Goal: Task Accomplishment & Management: Use online tool/utility

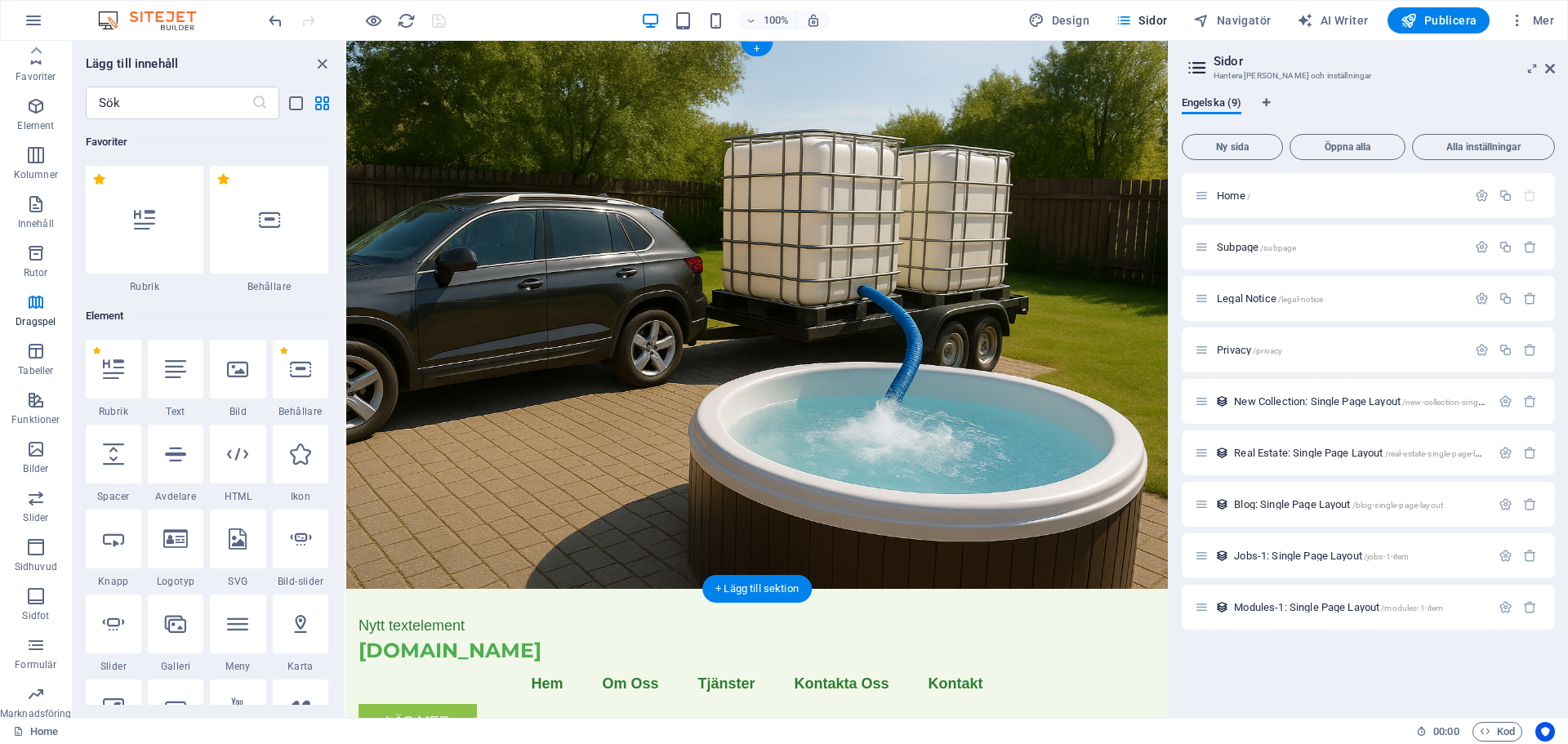
scroll to position [5216, 0]
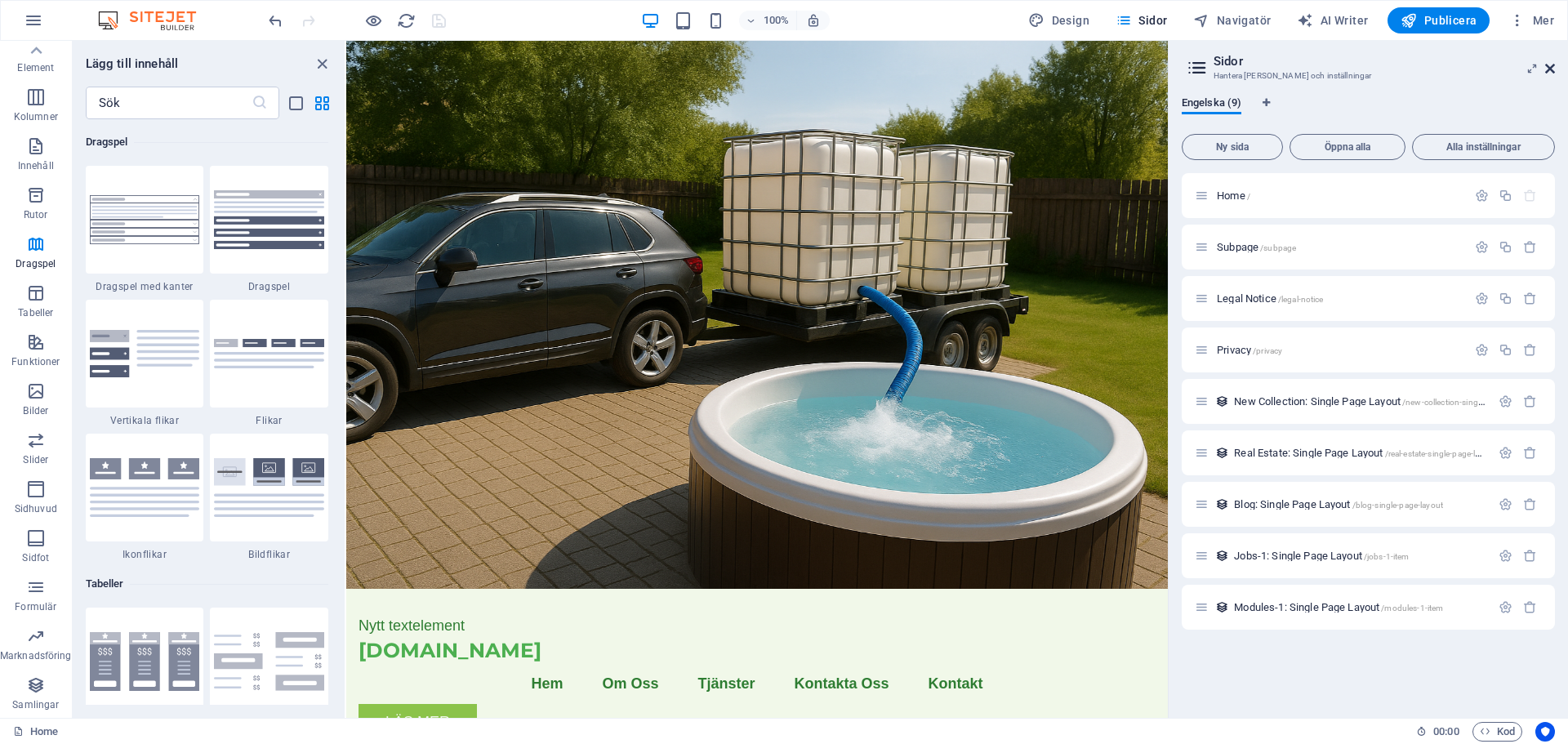
click at [1547, 62] on icon at bounding box center [1550, 68] width 9 height 13
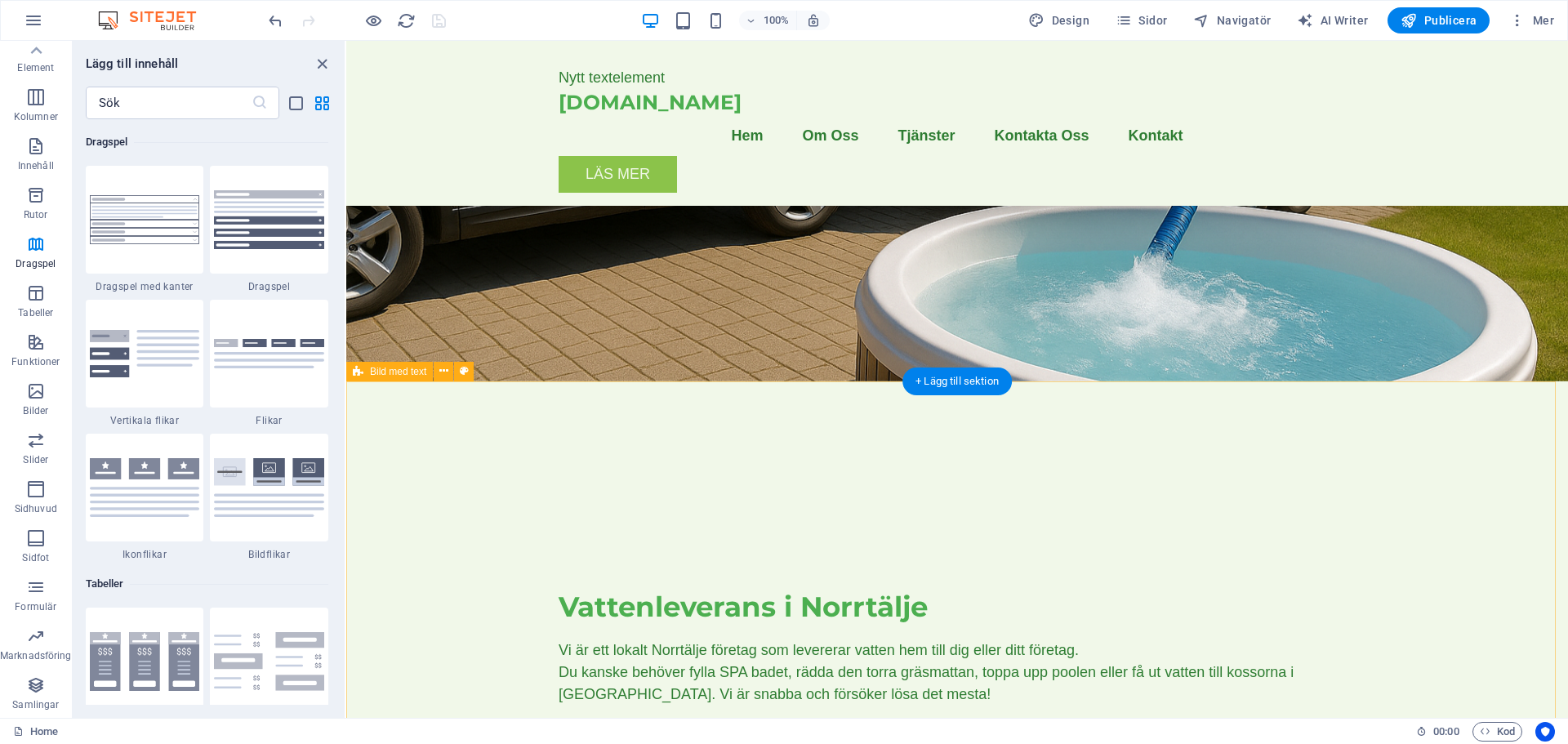
scroll to position [245, 0]
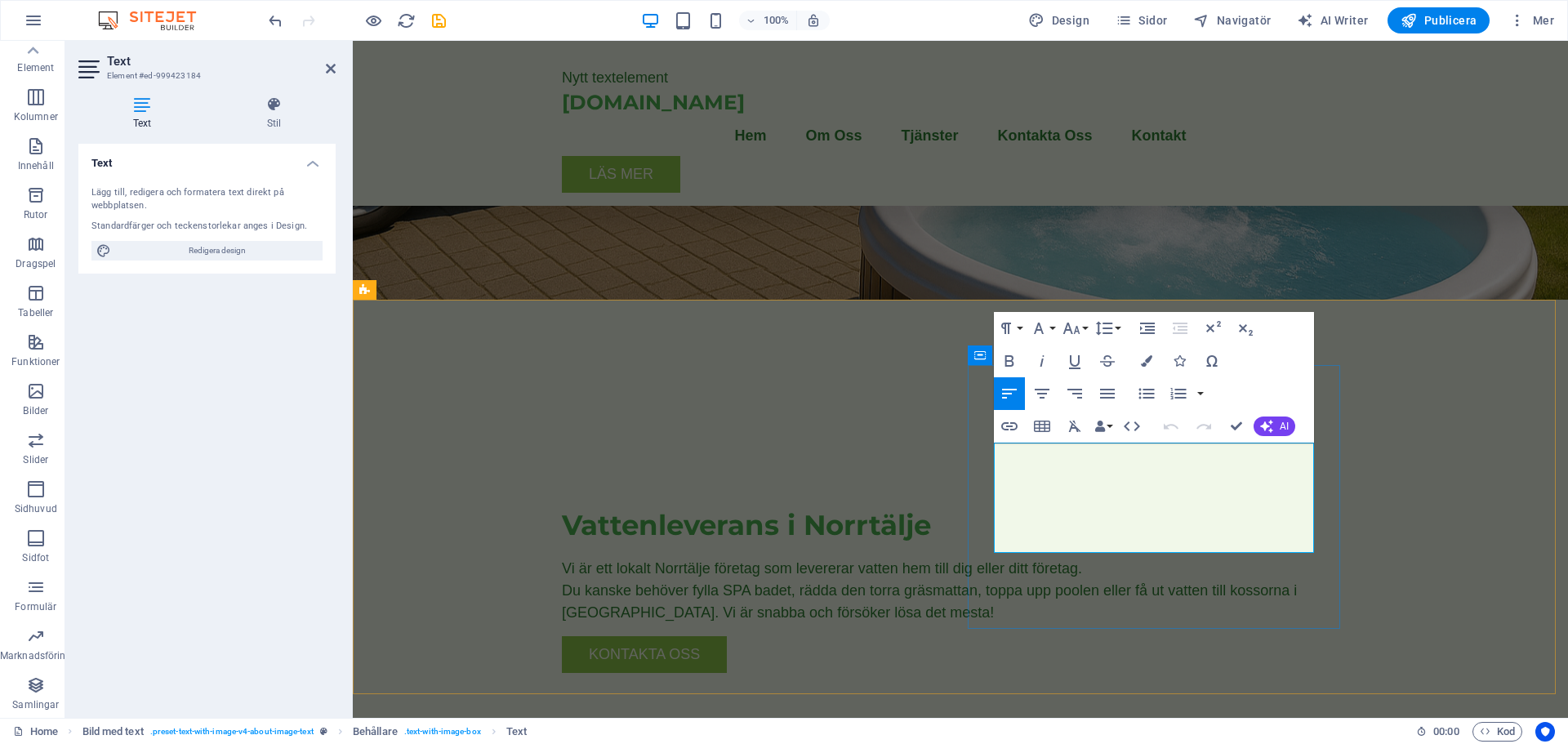
drag, startPoint x: 1184, startPoint y: 541, endPoint x: 968, endPoint y: 438, distance: 239.3
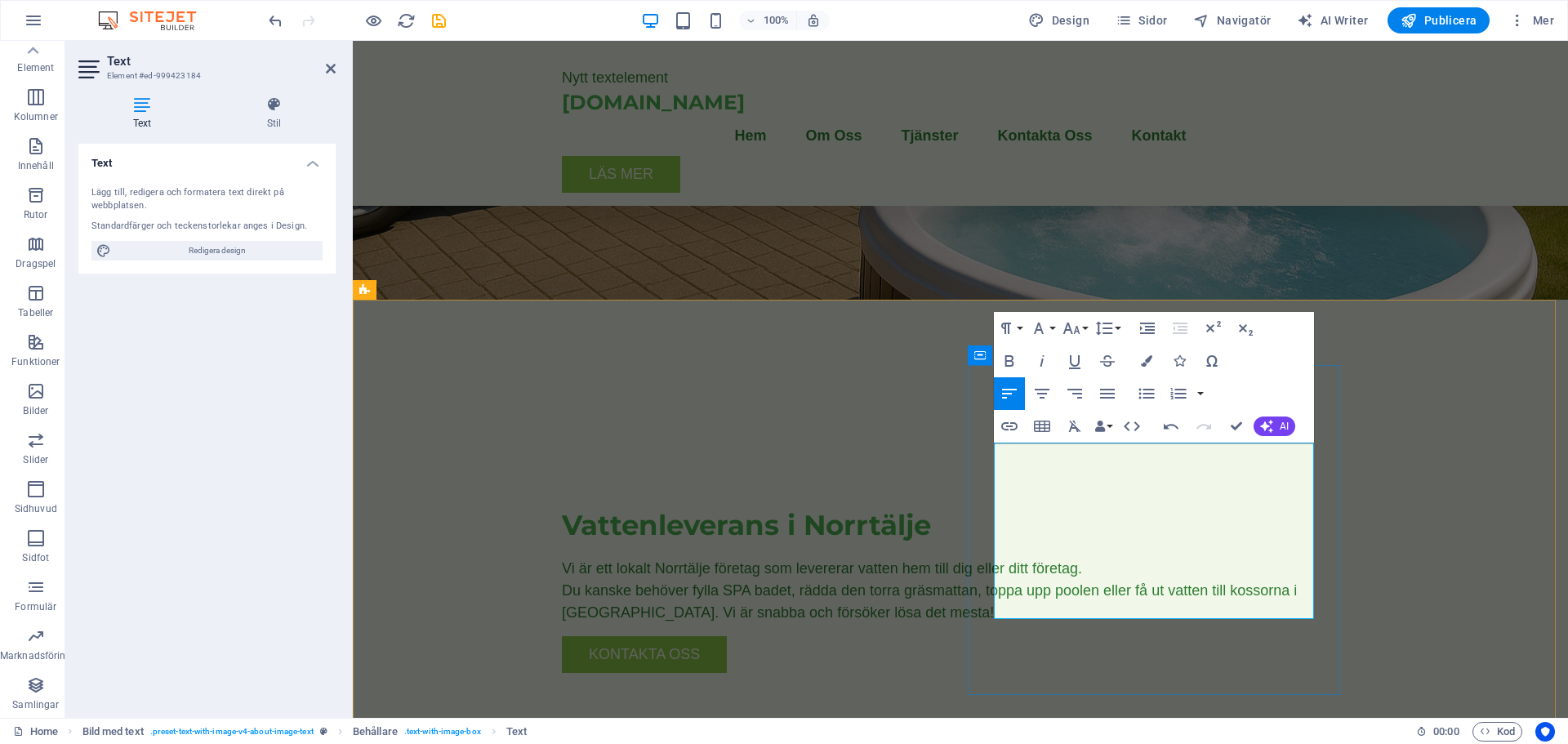
scroll to position [3541, 3]
click at [1281, 426] on span "AI" at bounding box center [1285, 426] width 9 height 9
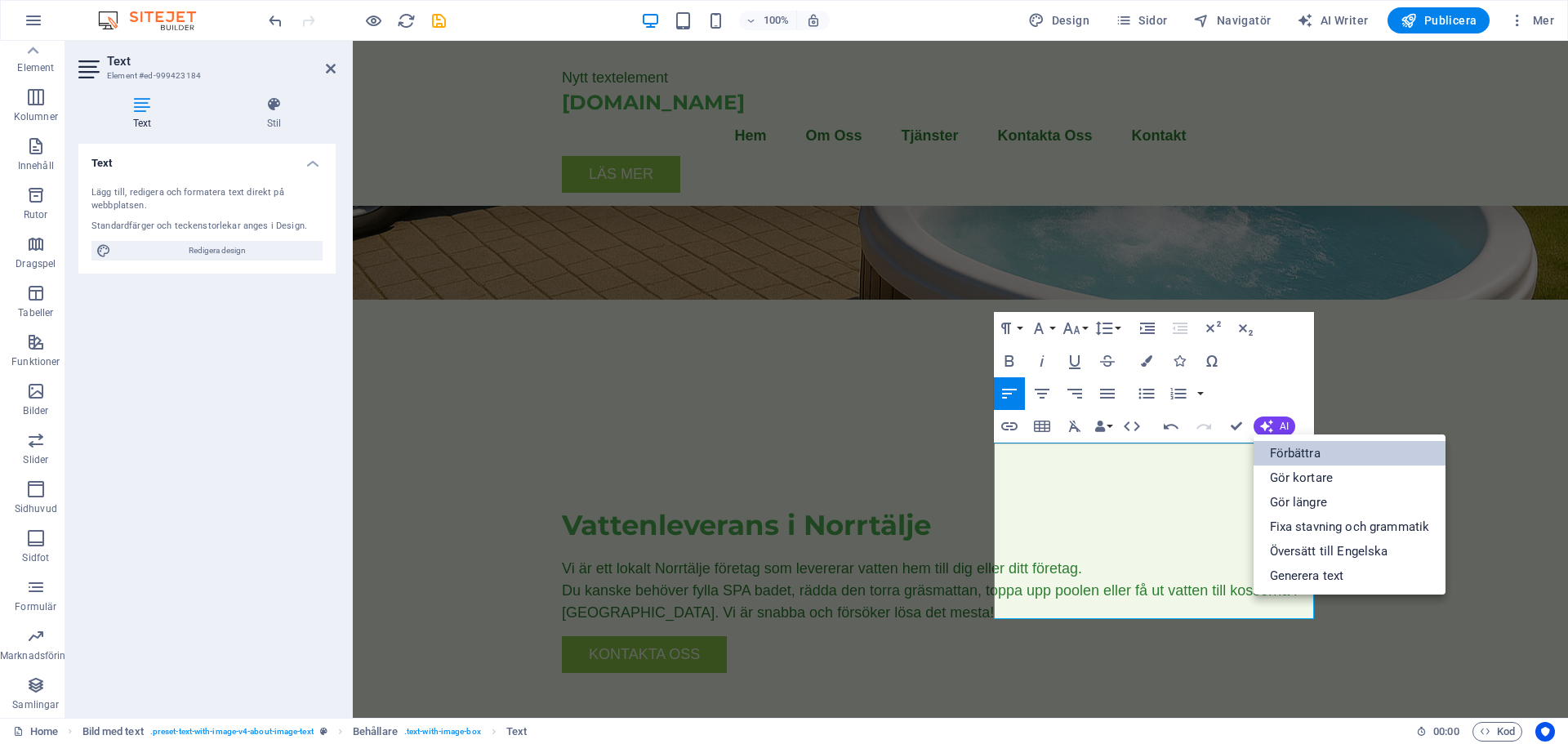
click at [1290, 450] on link "Förbättra" at bounding box center [1350, 453] width 192 height 24
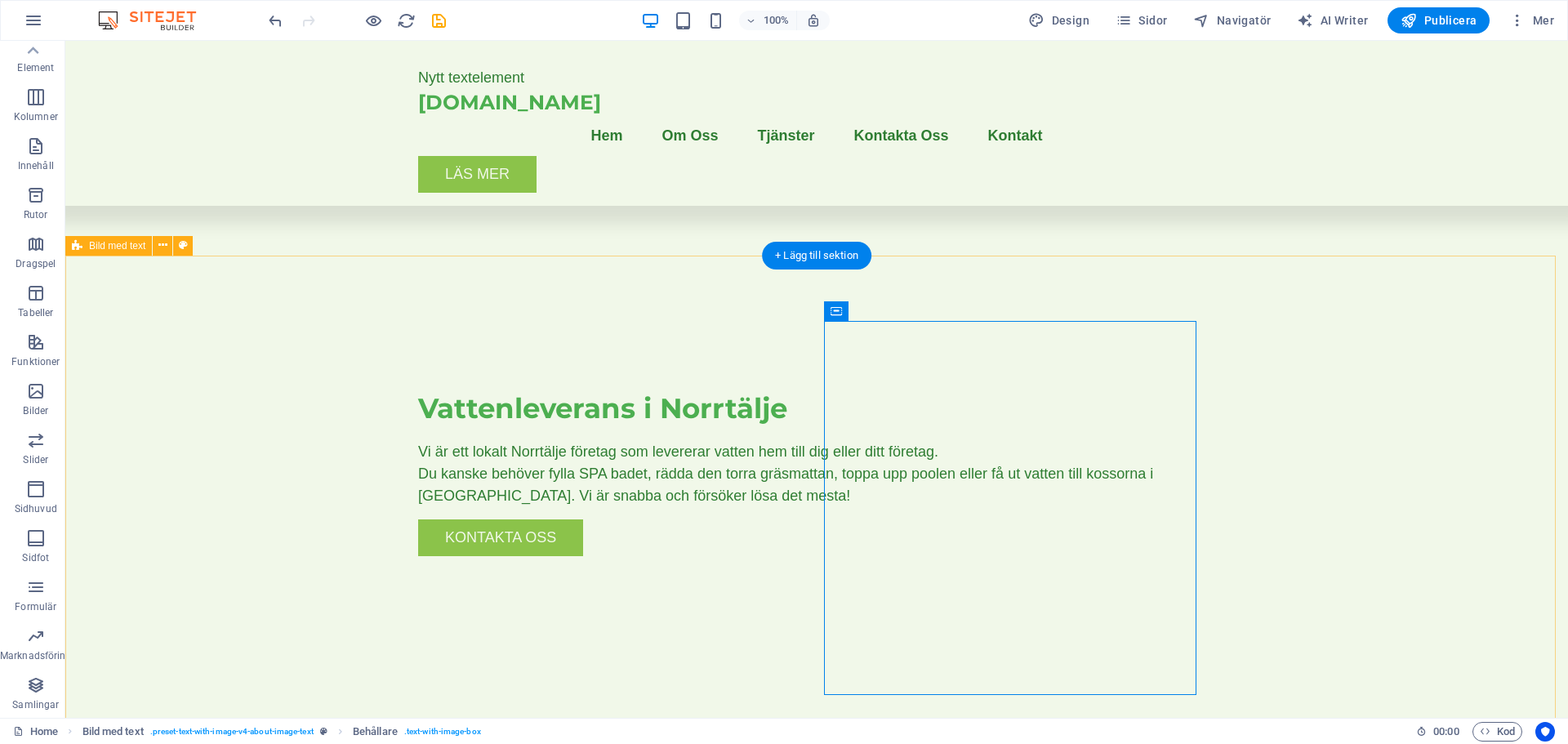
scroll to position [408, 0]
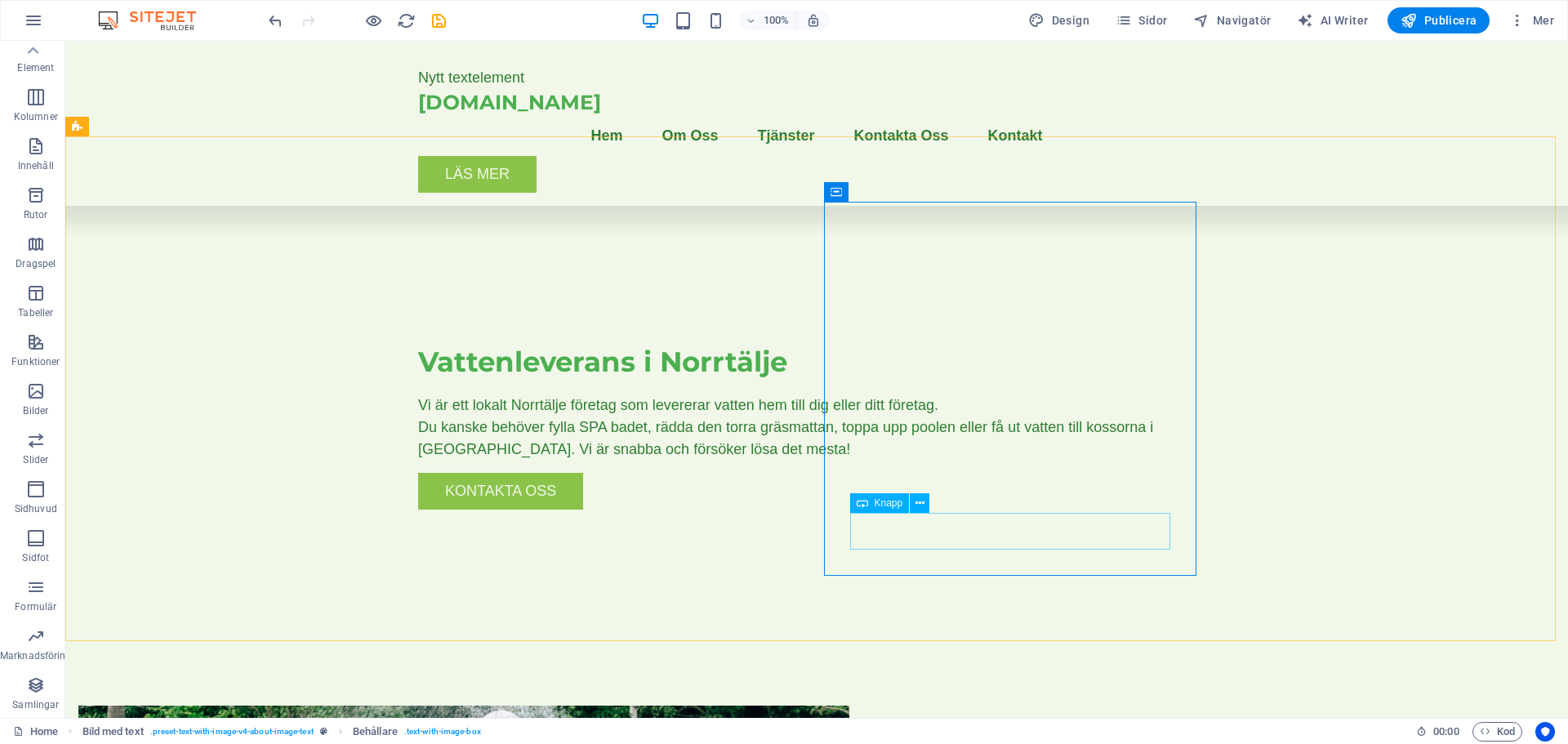
click at [891, 505] on span "Knapp" at bounding box center [889, 503] width 29 height 9
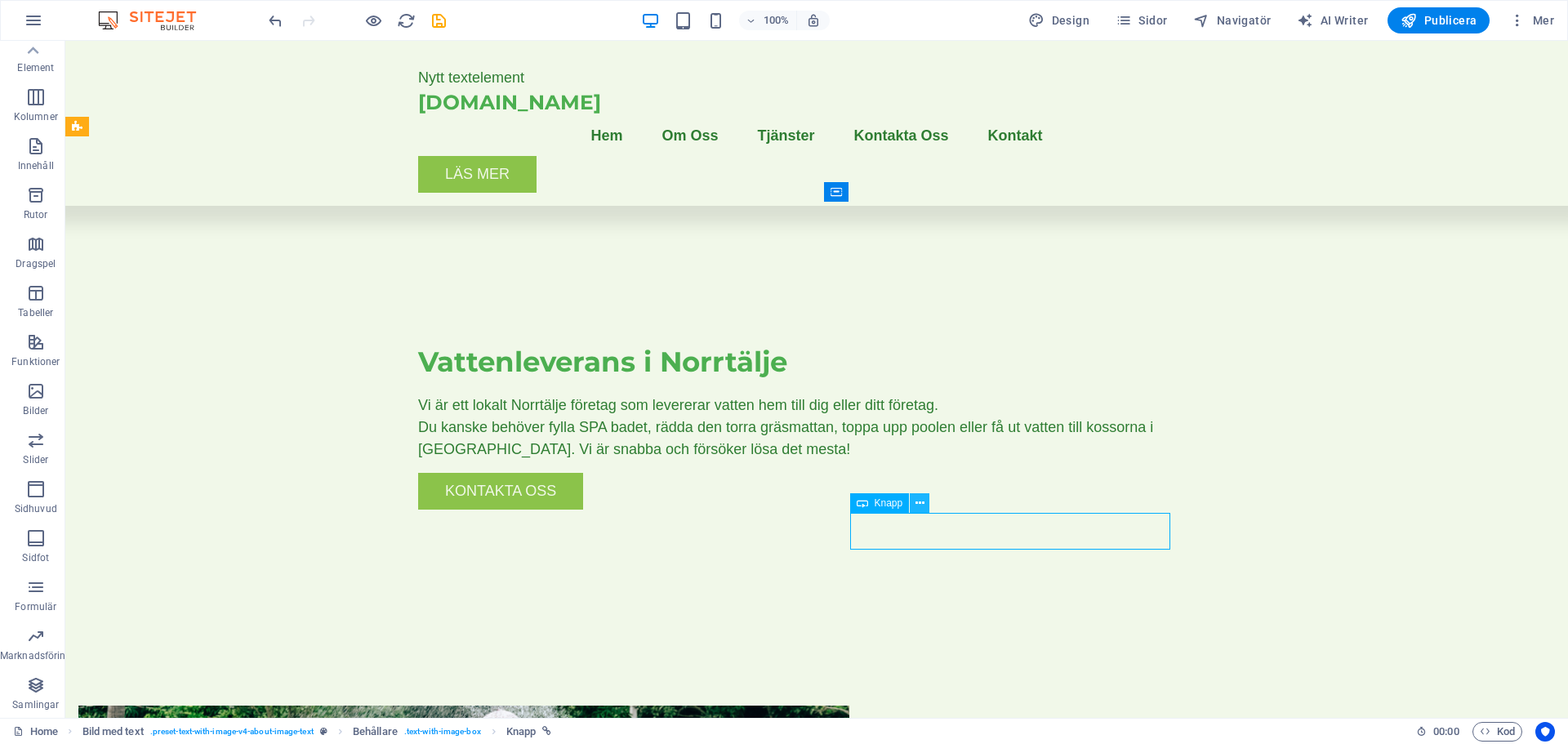
click at [917, 503] on icon at bounding box center [920, 504] width 9 height 17
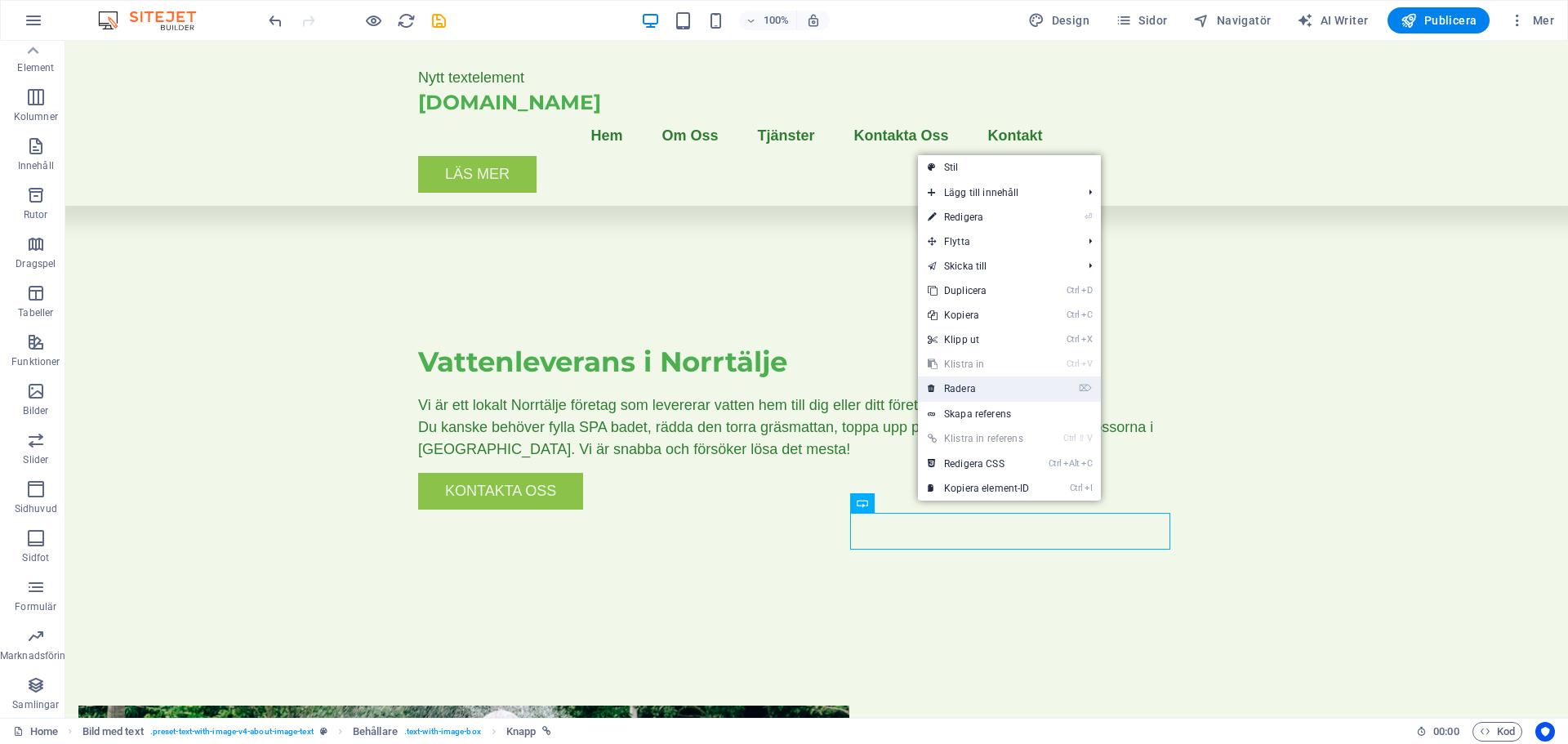
click at [957, 391] on link "⌦ Radera" at bounding box center [978, 389] width 121 height 24
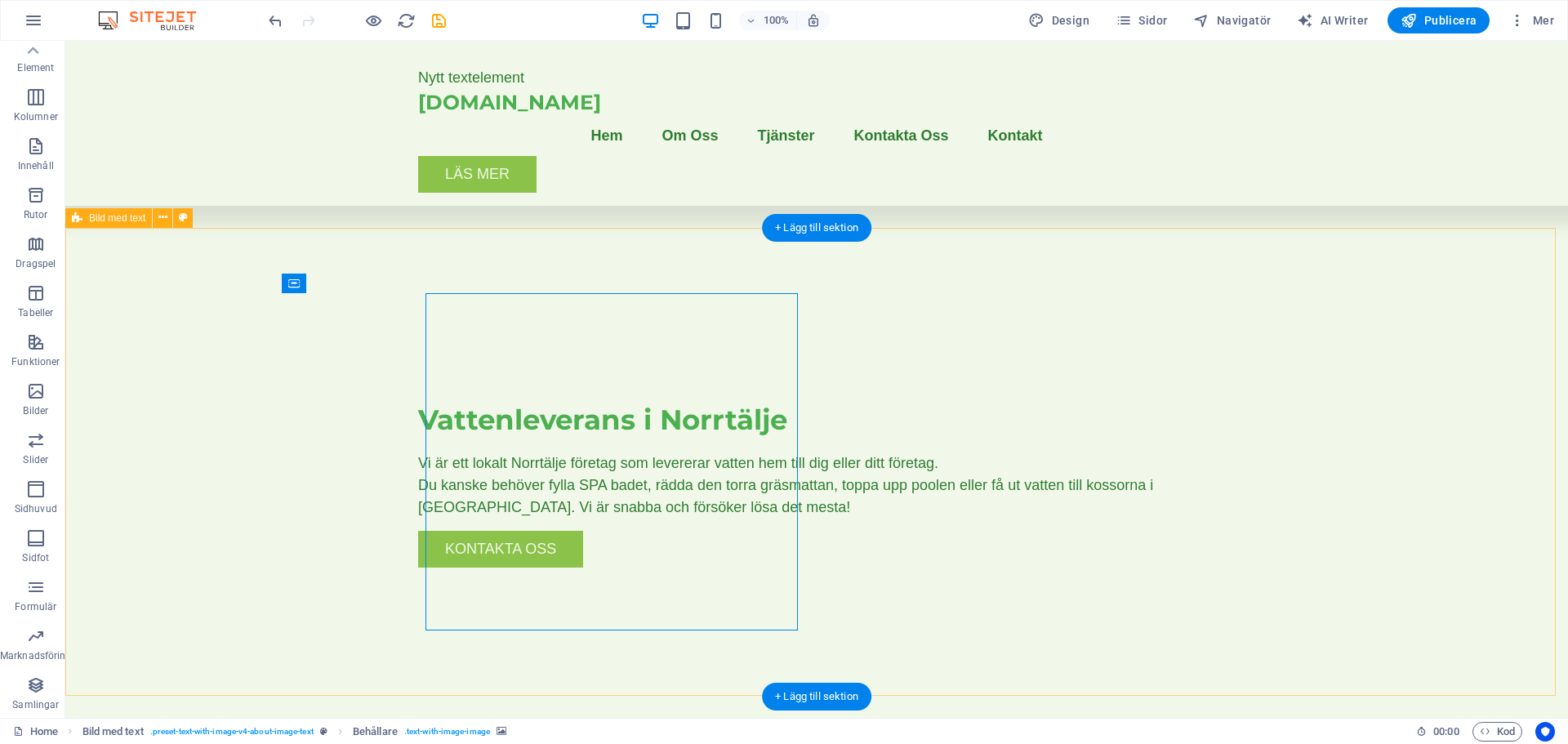
scroll to position [245, 0]
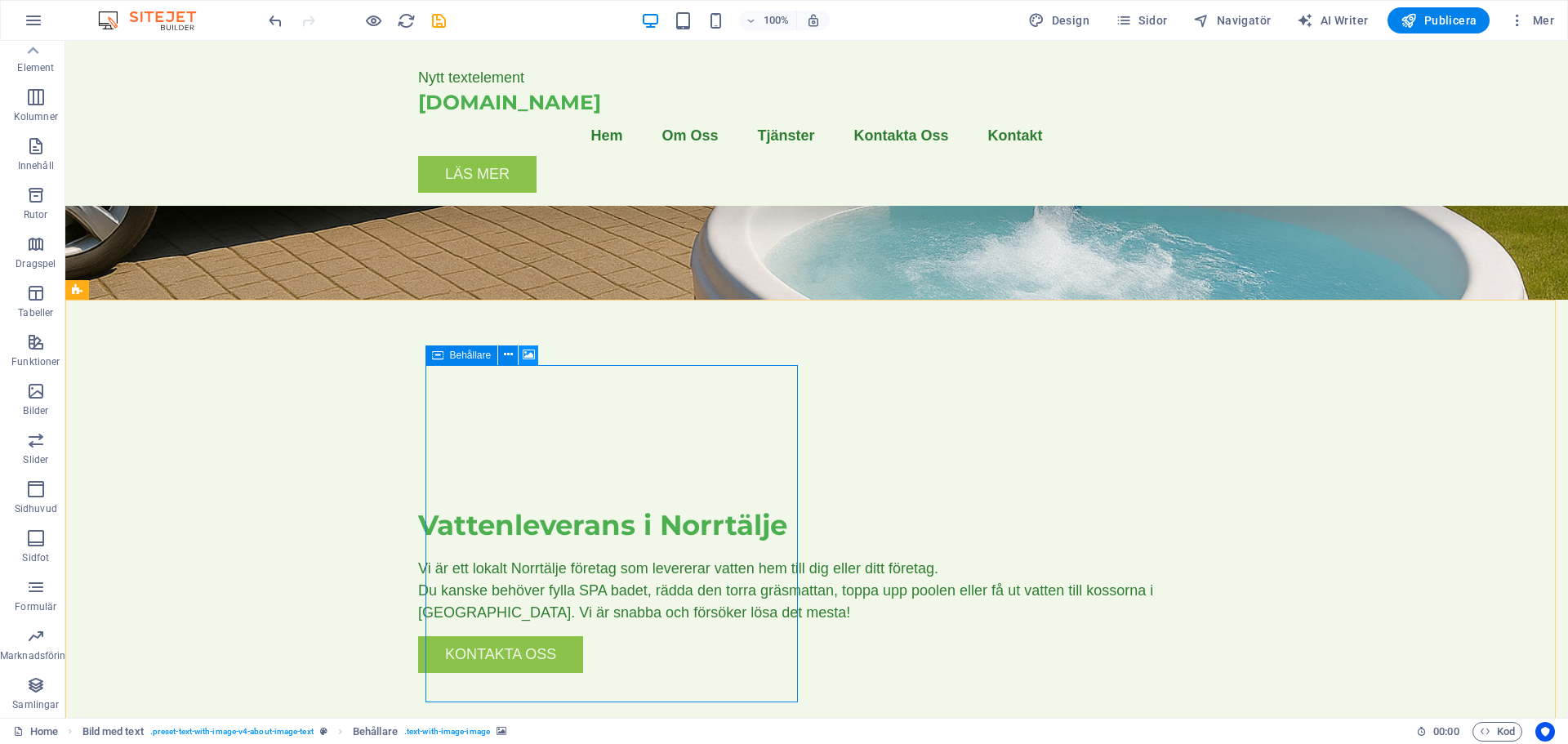
click at [527, 347] on icon at bounding box center [528, 355] width 12 height 17
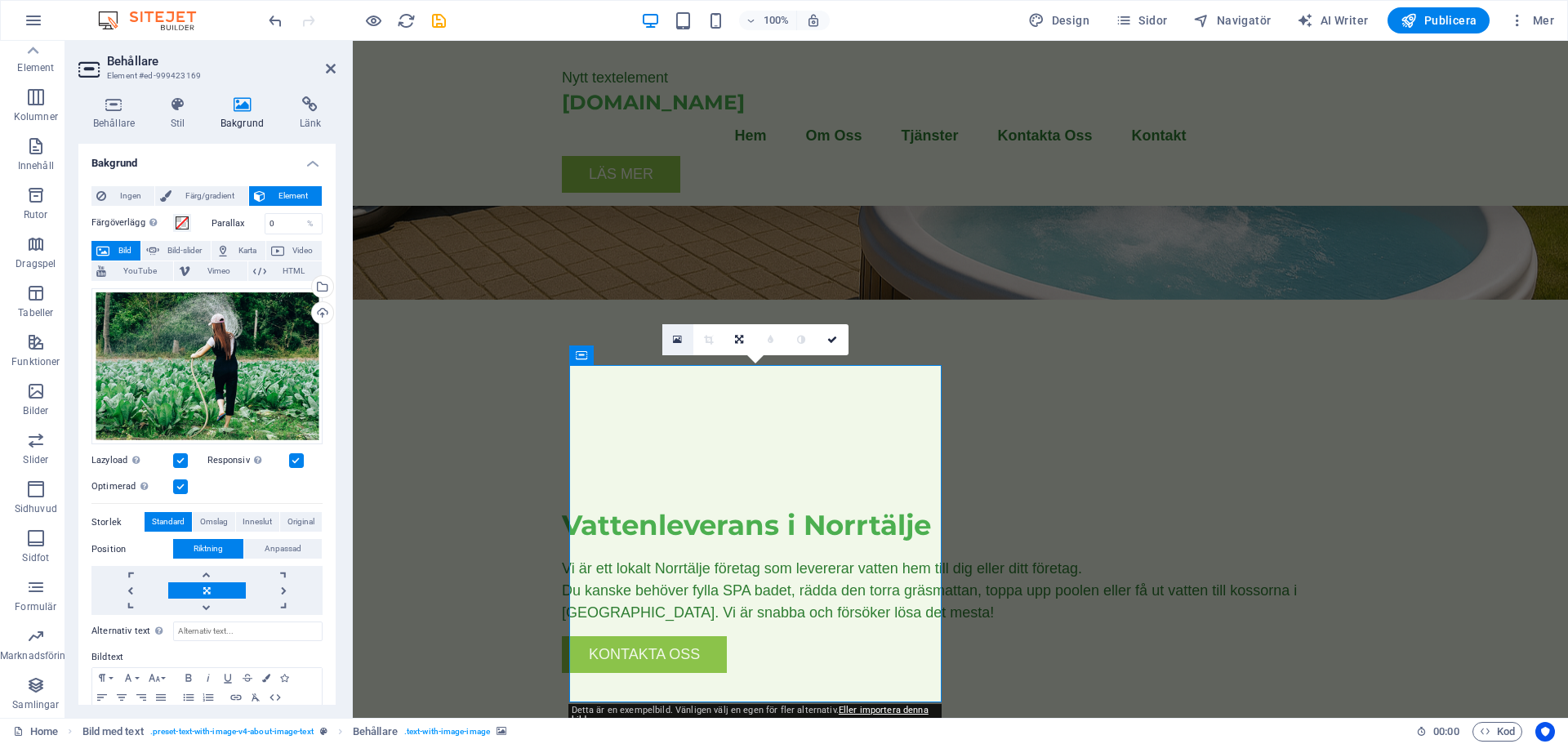
click at [673, 338] on icon at bounding box center [677, 339] width 9 height 11
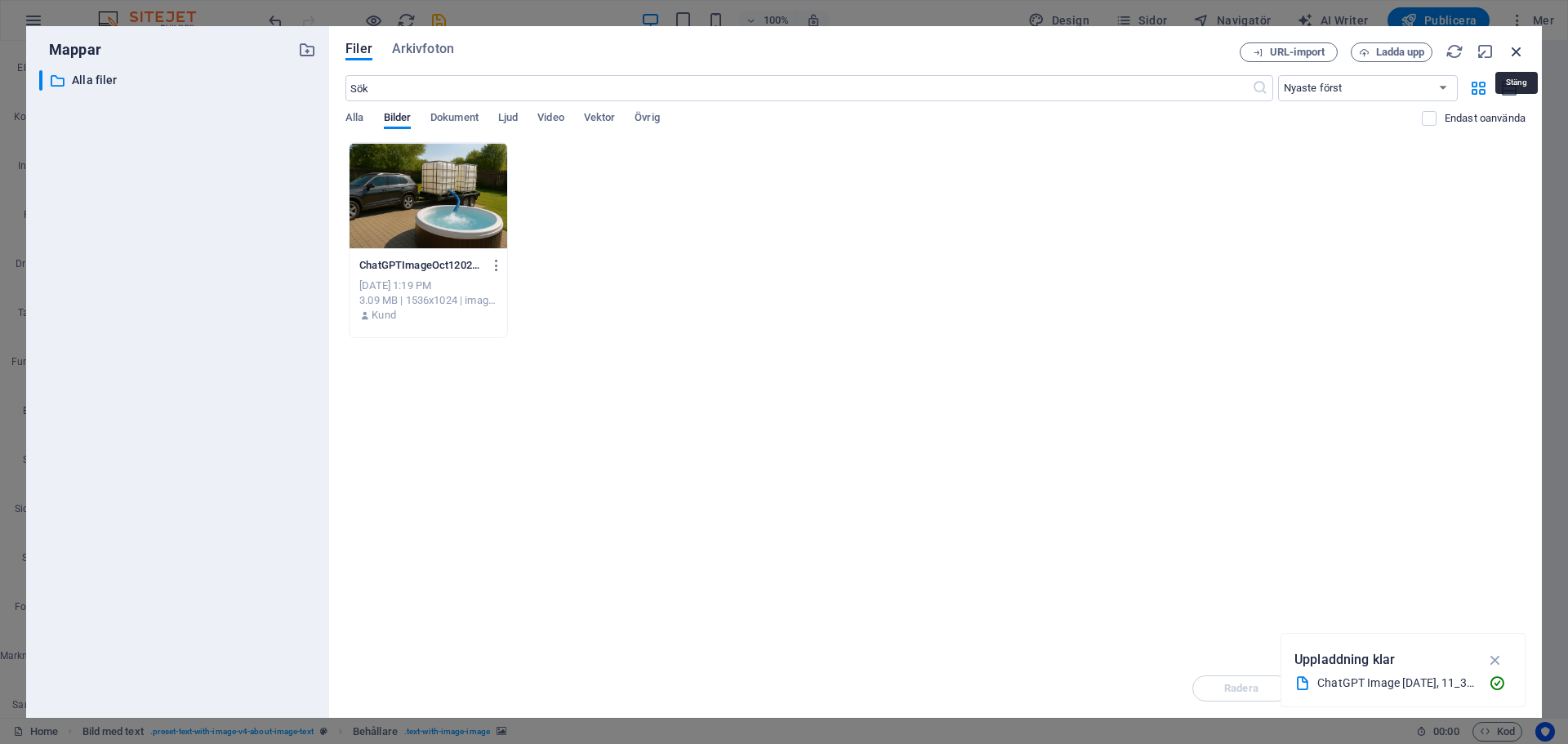
click at [1521, 50] on icon "button" at bounding box center [1517, 50] width 18 height 18
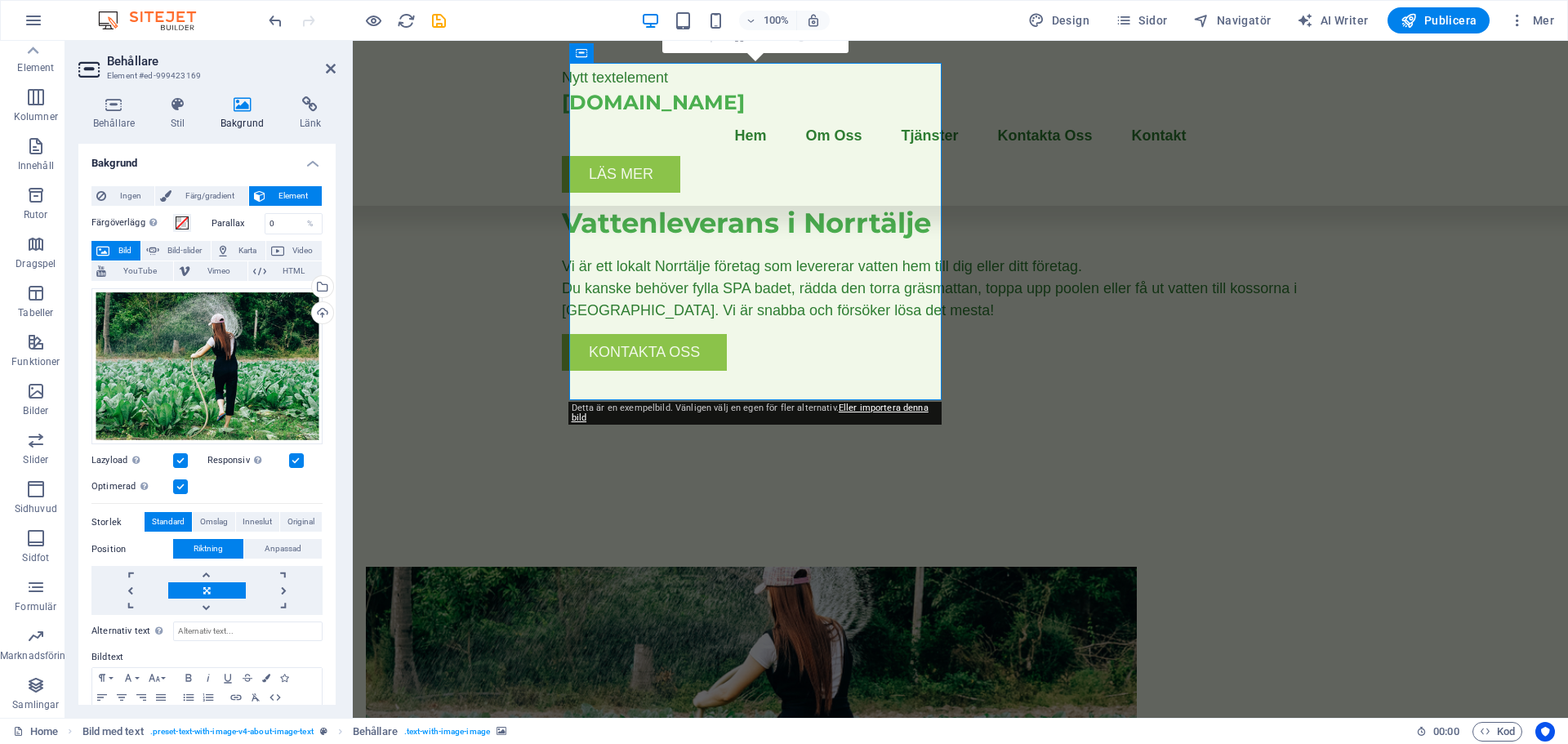
scroll to position [576, 0]
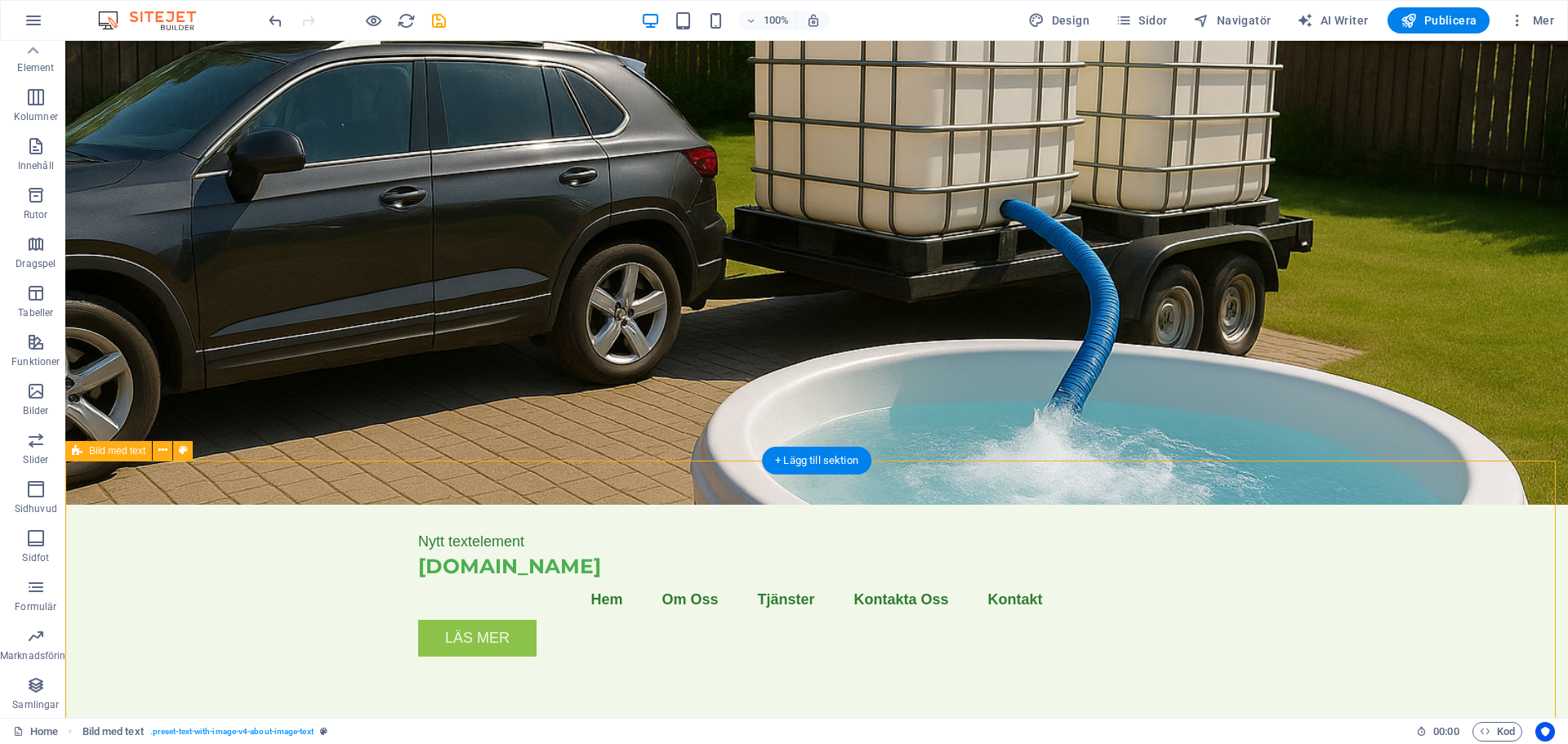
scroll to position [0, 0]
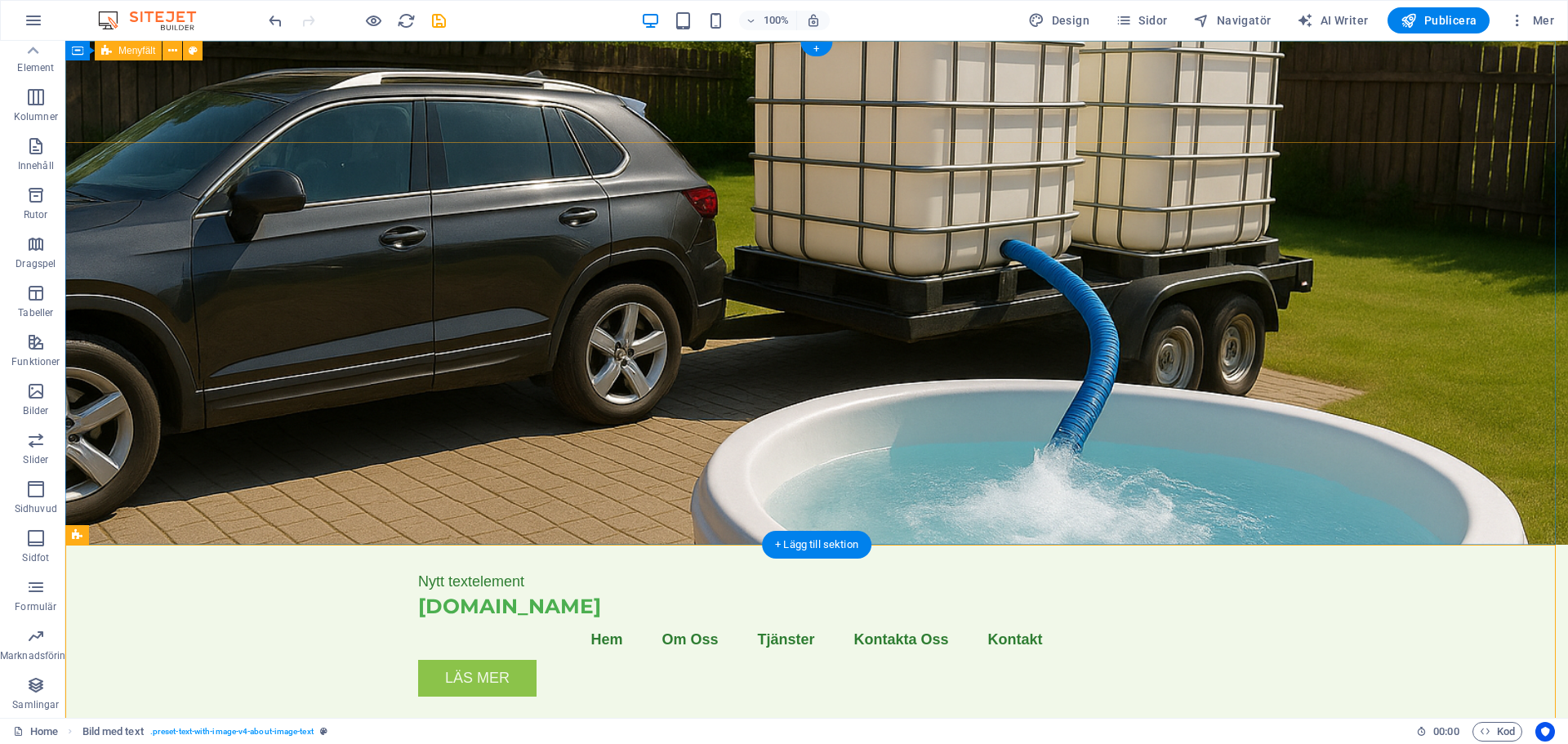
click at [263, 545] on div "Nytt textelement [DOMAIN_NAME] Menu Hem Om Oss Tjänster Kontakta Oss Kontakt Lä…" at bounding box center [817, 627] width 1503 height 165
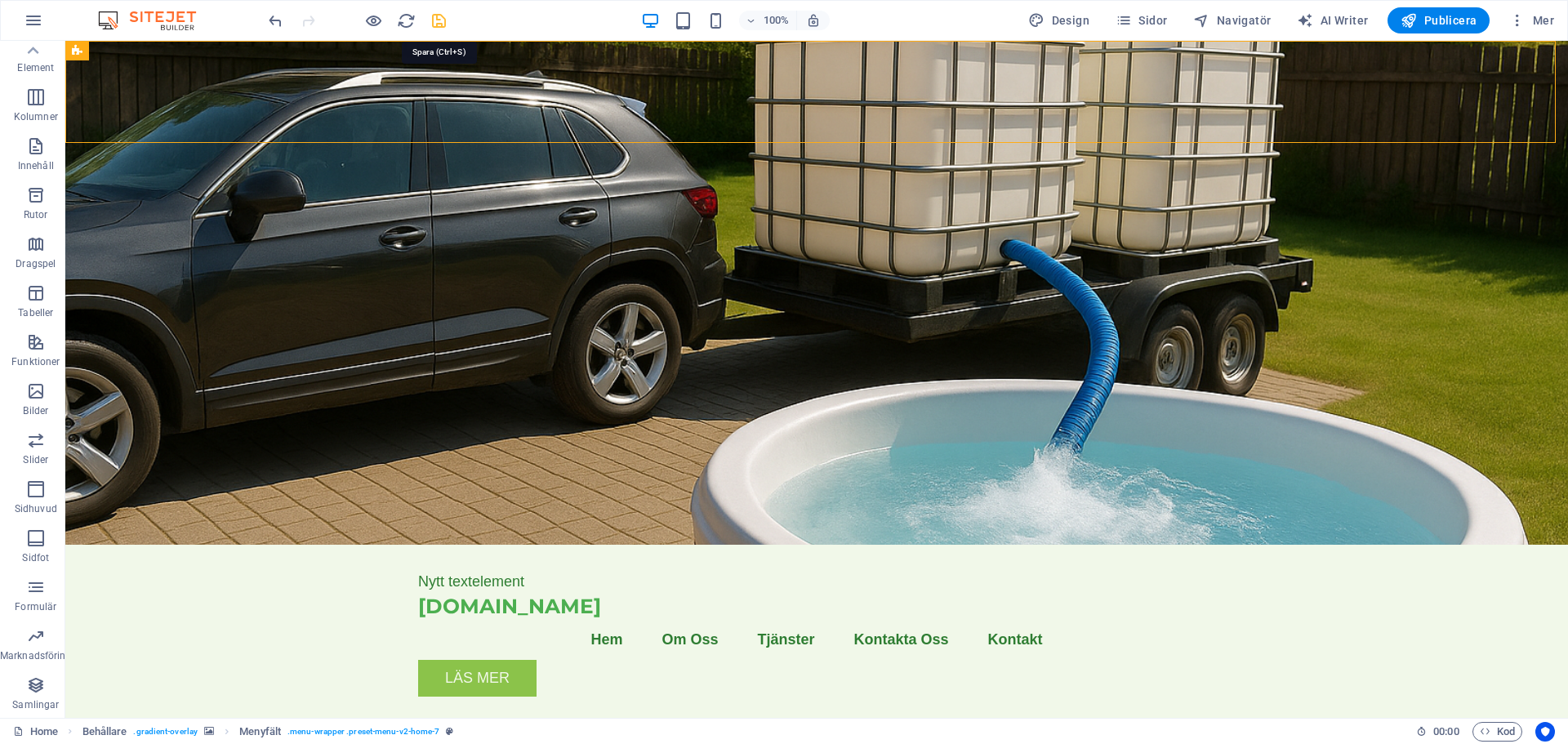
click at [439, 21] on icon "save" at bounding box center [439, 21] width 19 height 19
checkbox input "false"
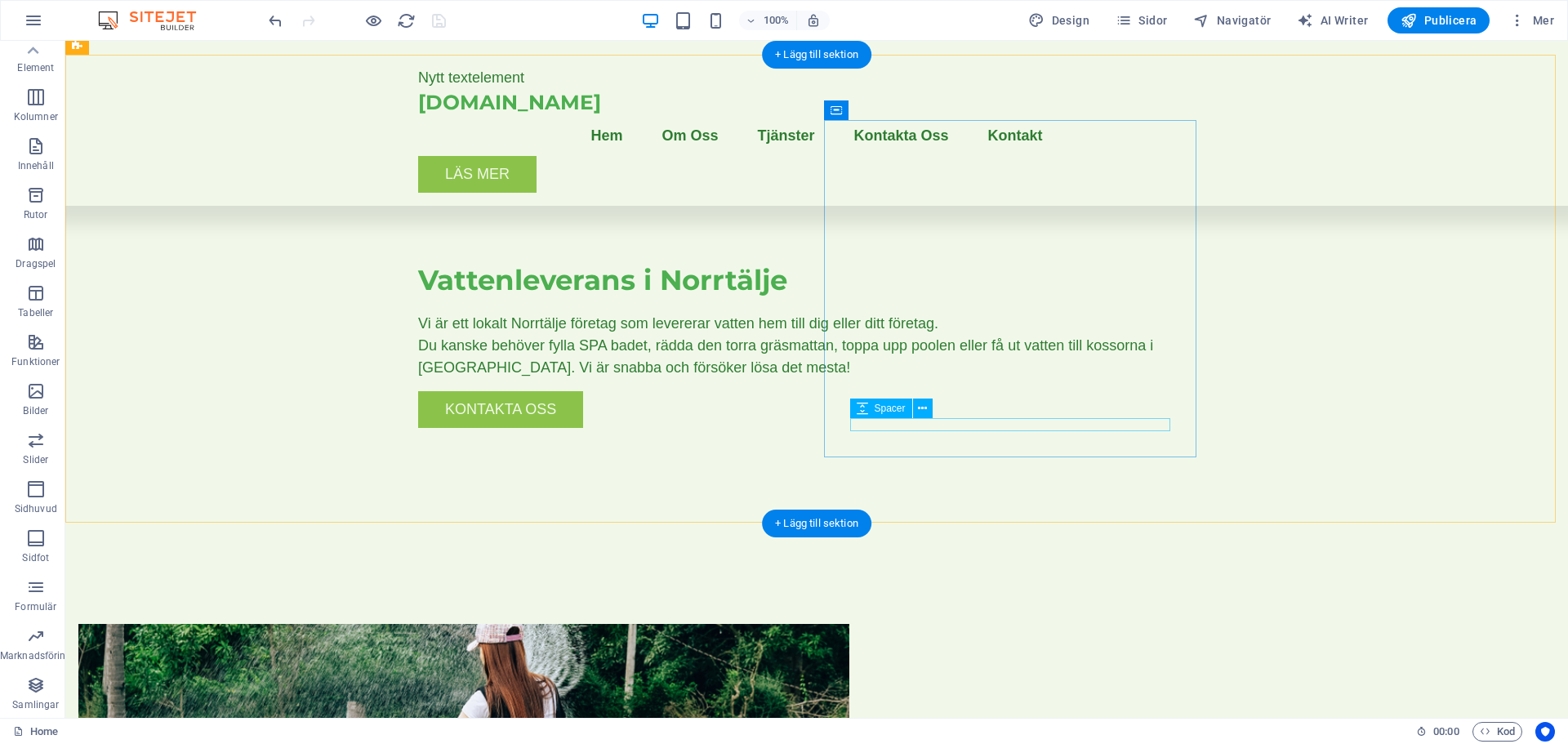
scroll to position [653, 0]
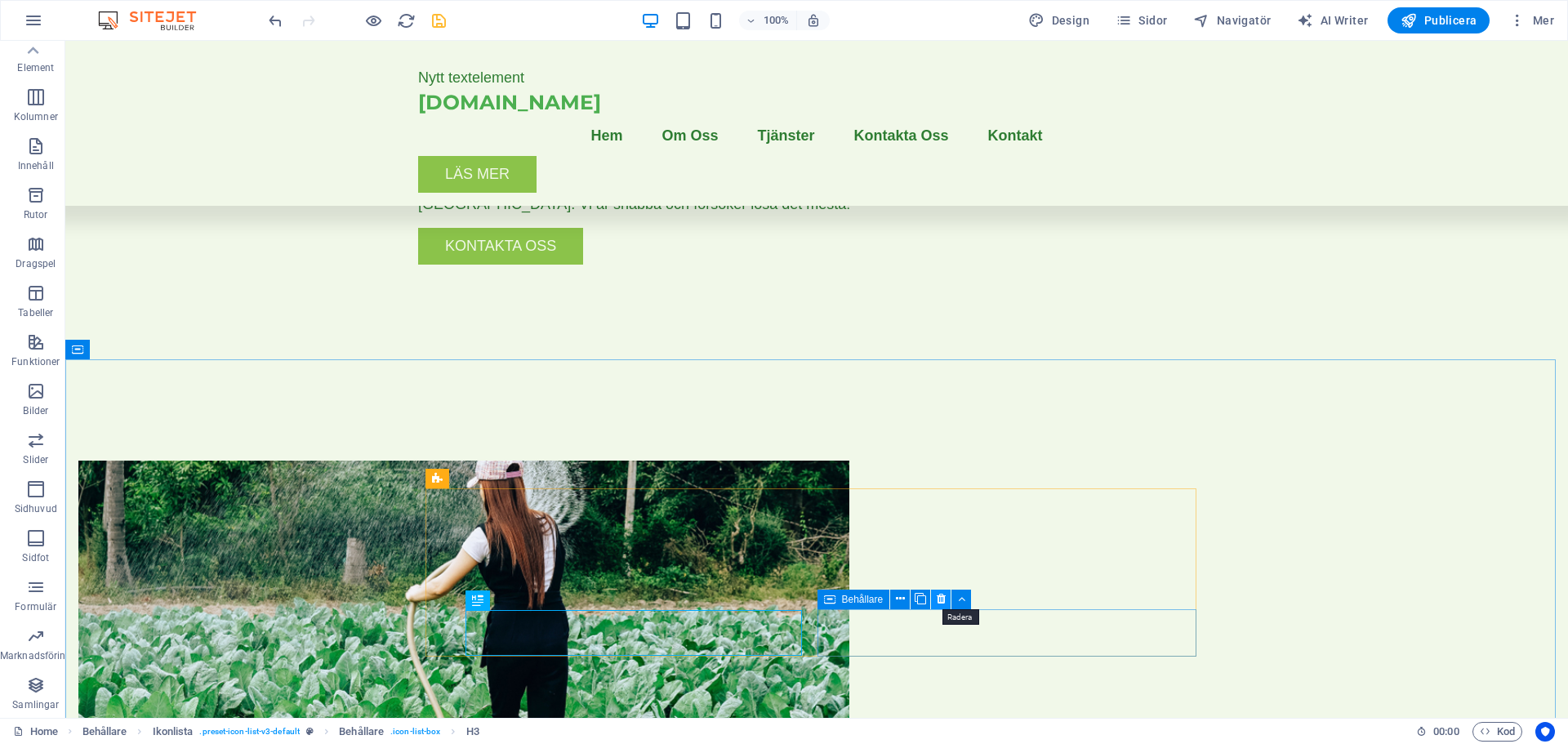
click at [943, 596] on icon at bounding box center [942, 599] width 9 height 17
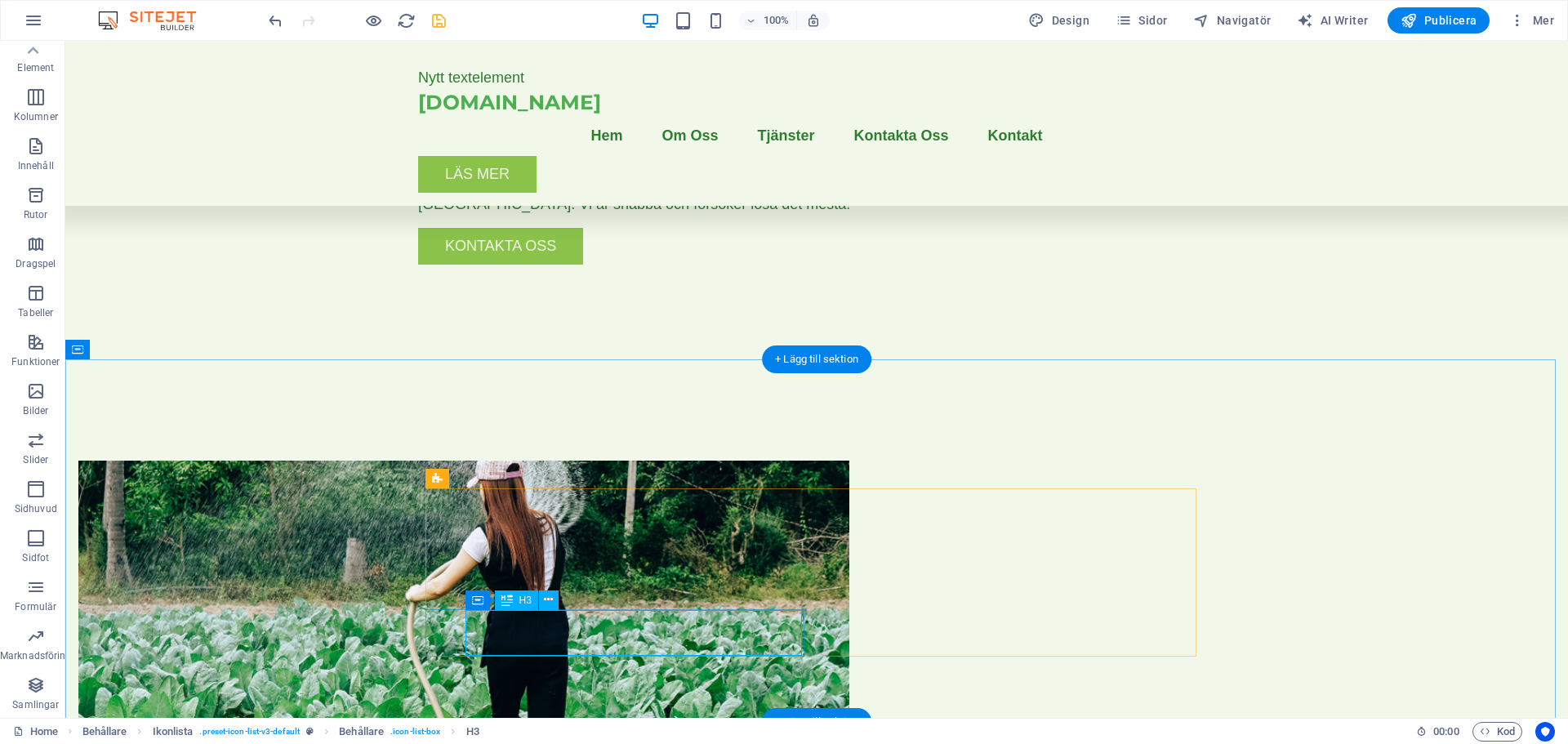
click at [548, 599] on icon at bounding box center [549, 600] width 9 height 17
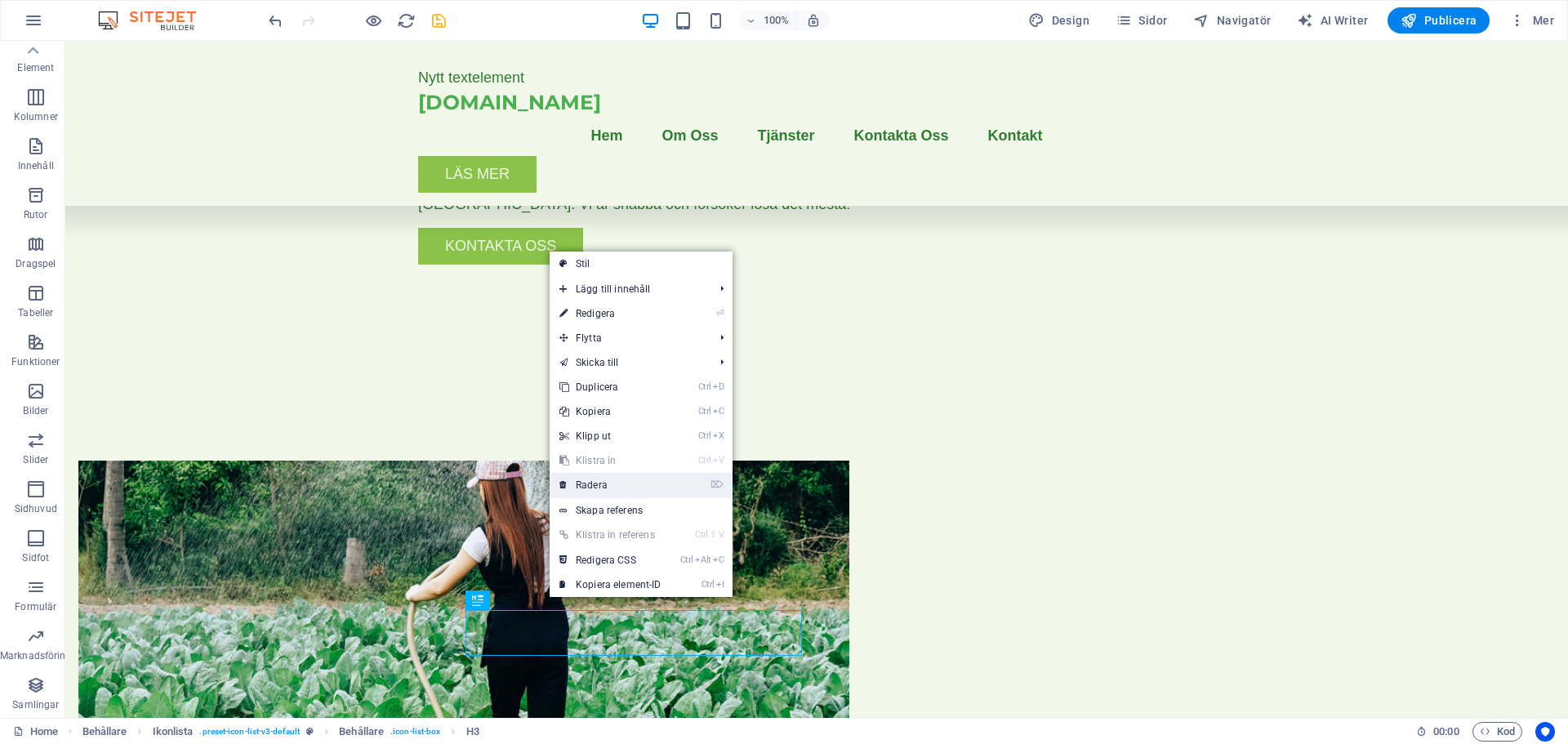
click at [591, 487] on link "⌦ Radera" at bounding box center [610, 485] width 121 height 24
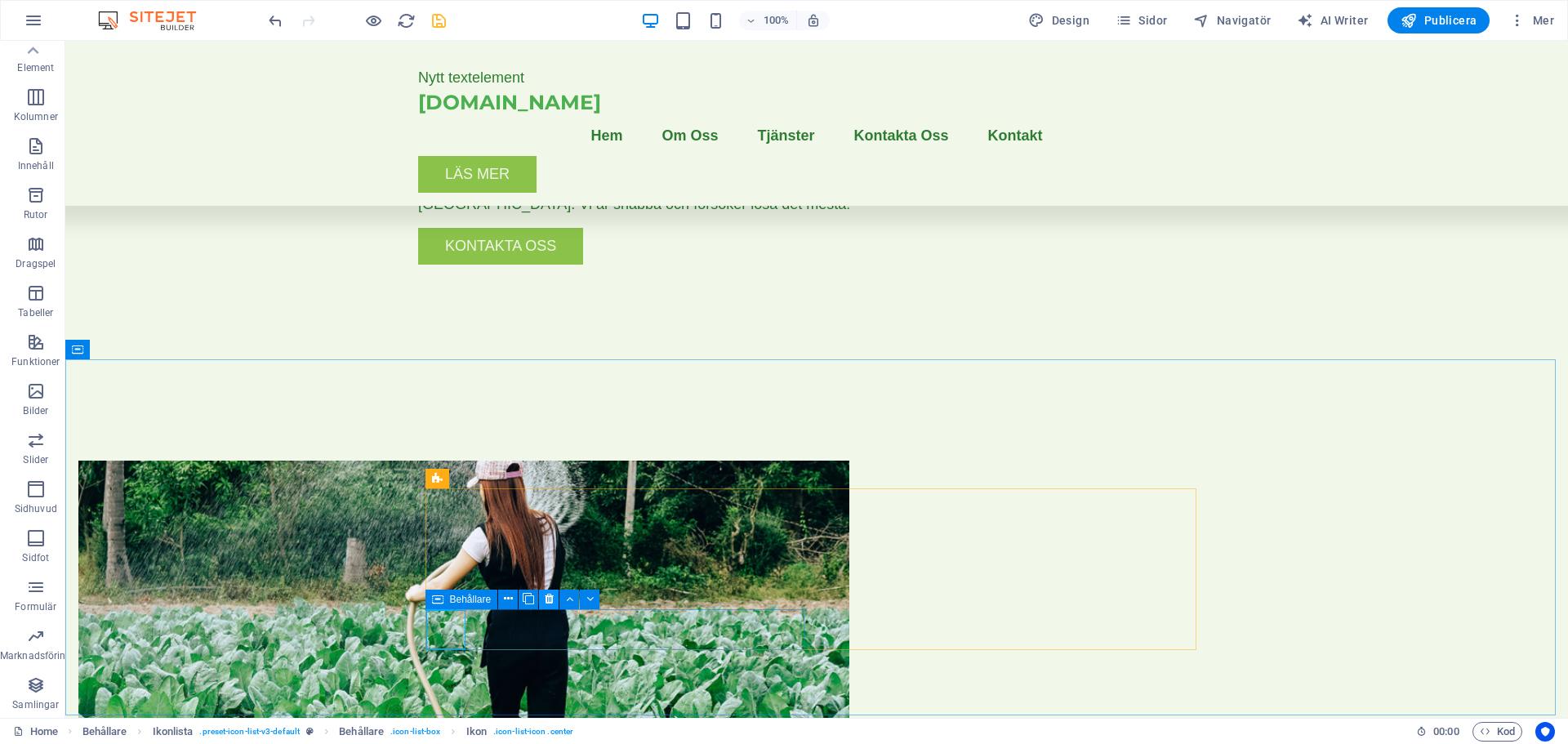
click at [551, 600] on icon at bounding box center [549, 599] width 9 height 17
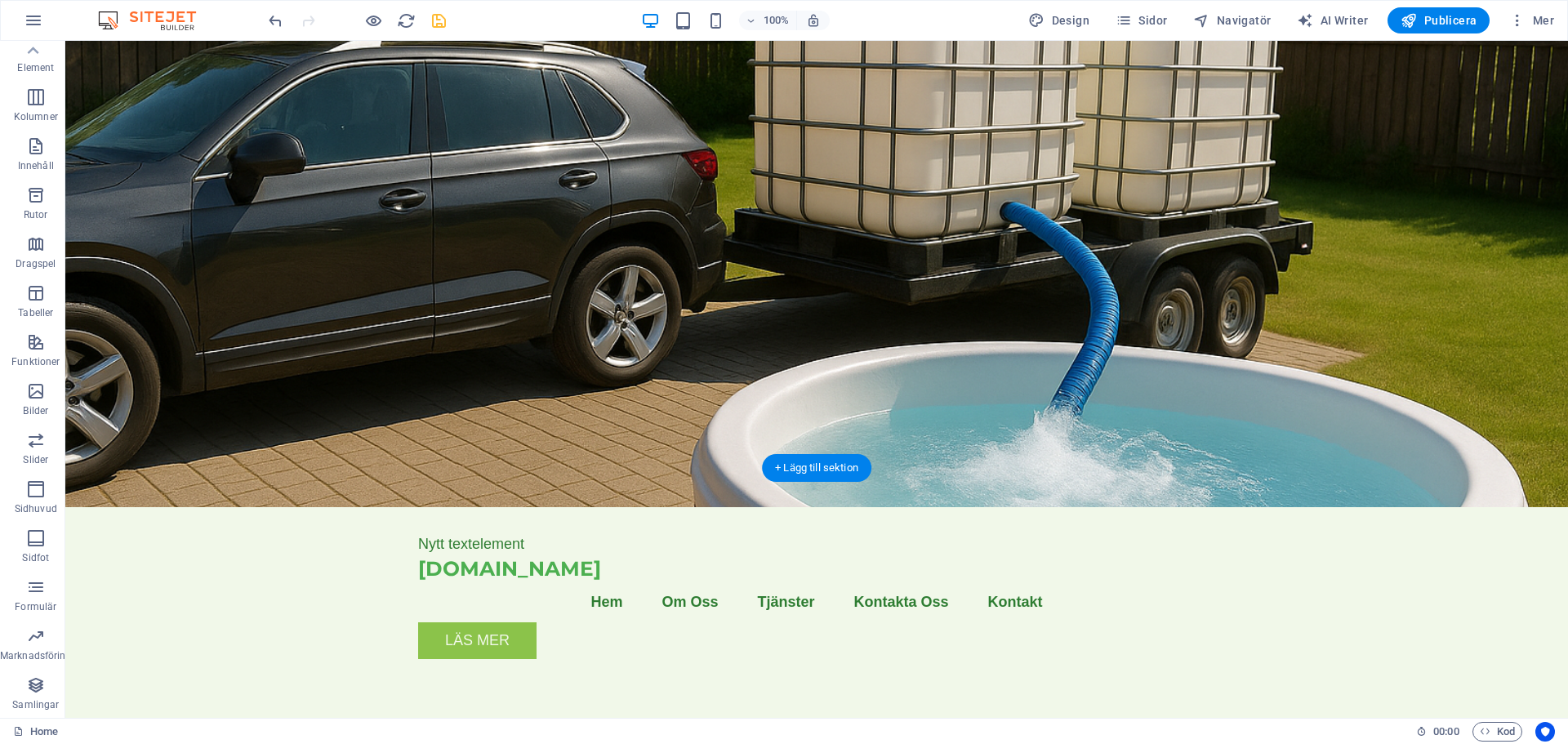
scroll to position [0, 0]
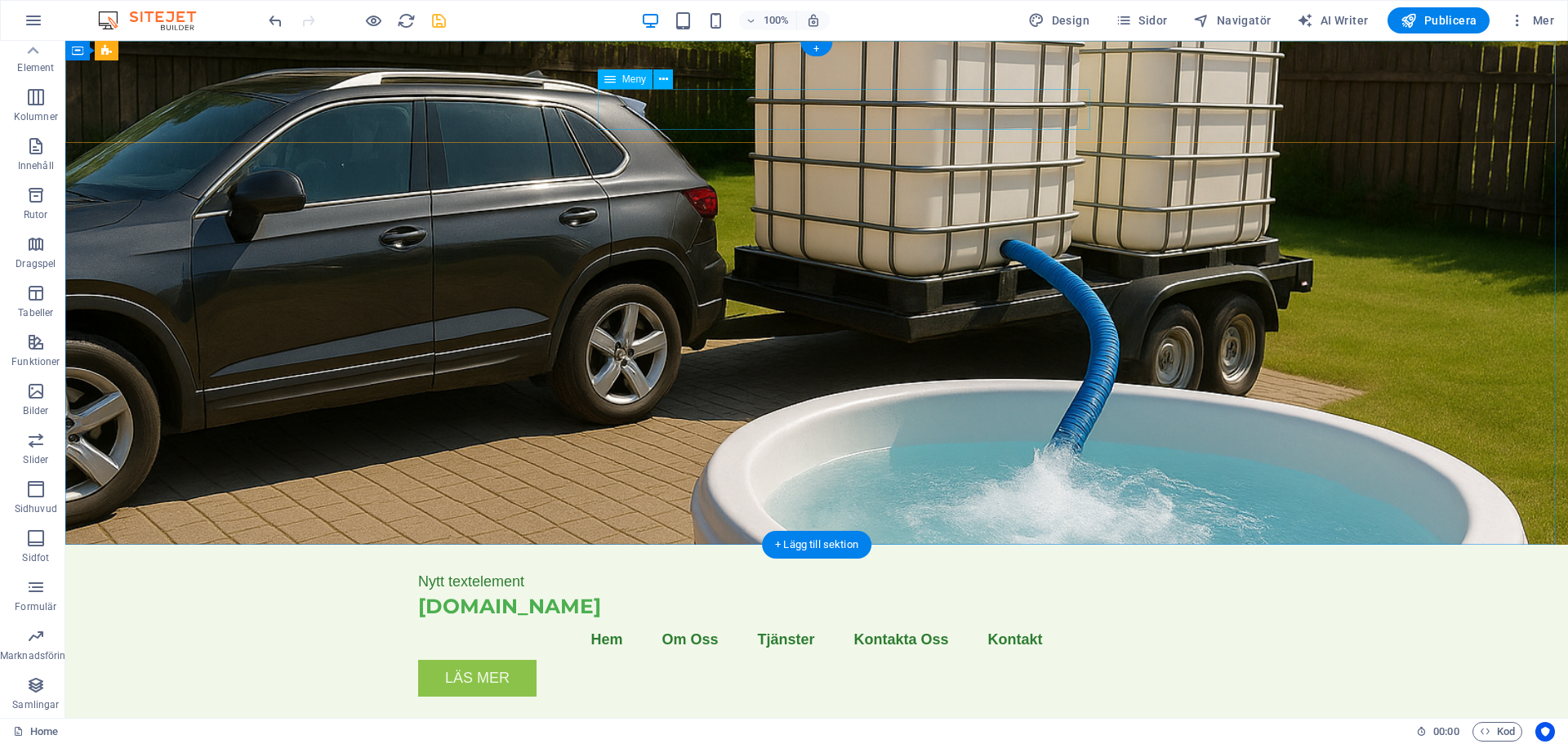
click at [817, 620] on nav "Hem Om Oss Tjänster Kontakta Oss Kontakt" at bounding box center [817, 640] width 797 height 41
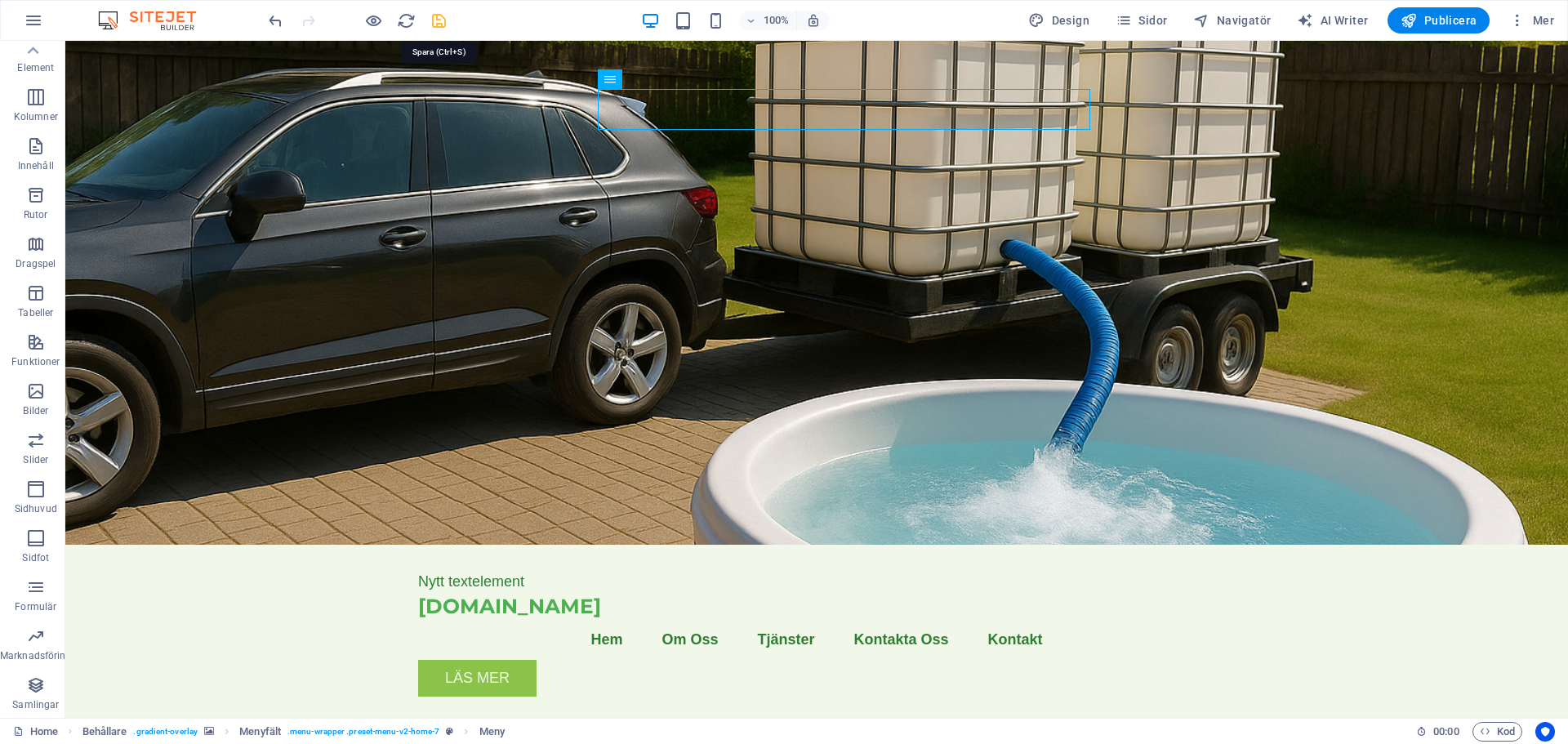
click at [440, 21] on icon "save" at bounding box center [439, 21] width 19 height 19
checkbox input "false"
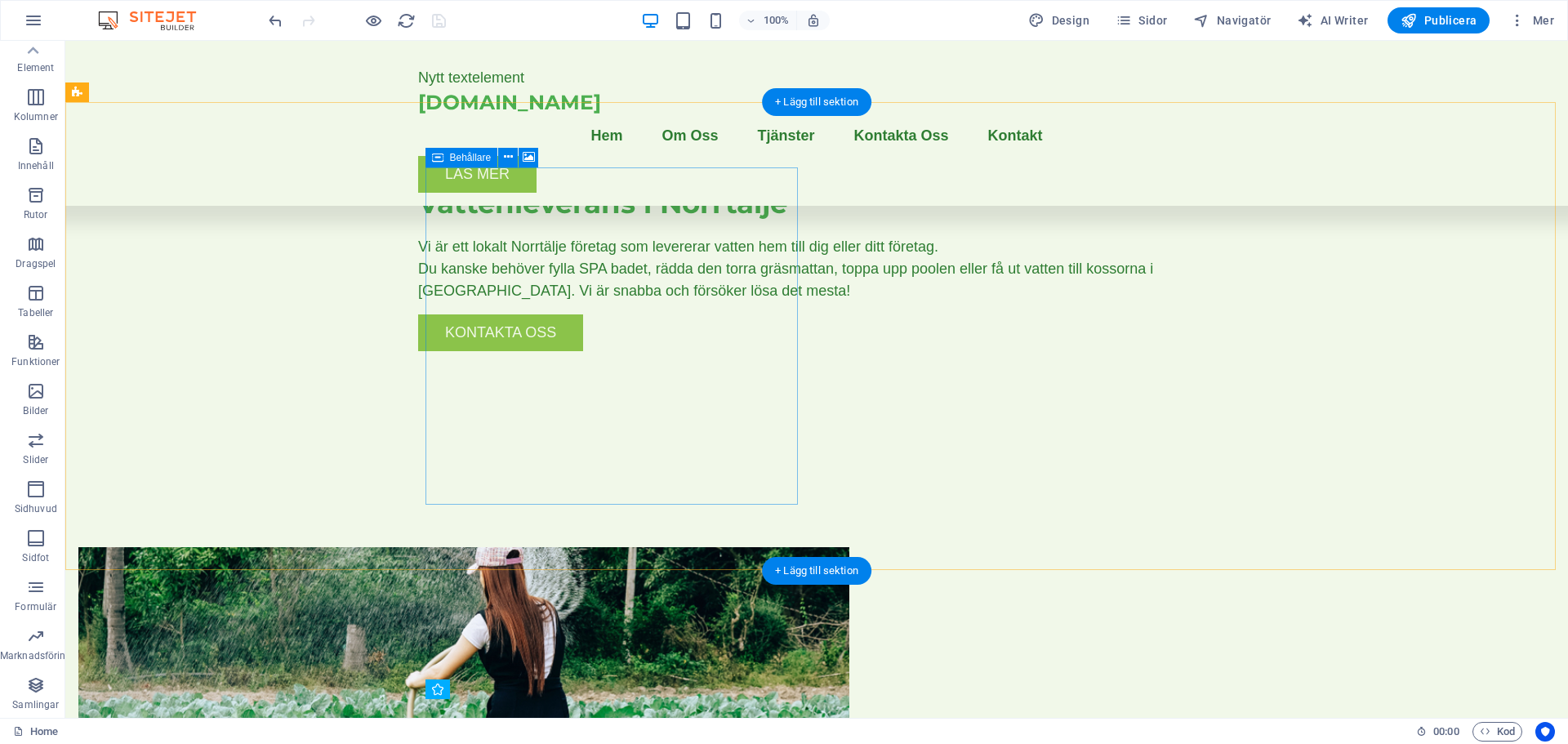
scroll to position [572, 0]
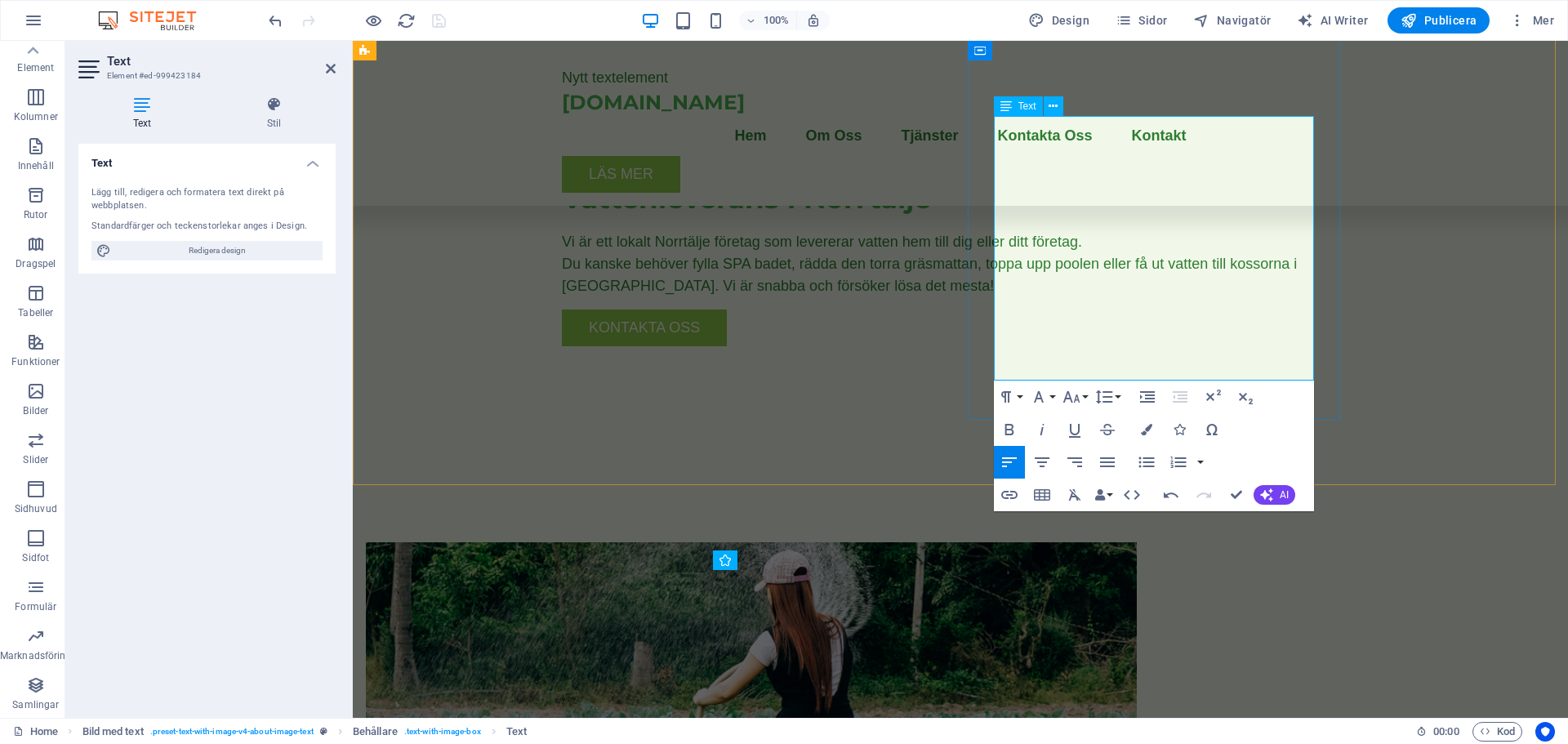
drag, startPoint x: 1043, startPoint y: 366, endPoint x: 1005, endPoint y: 371, distance: 38.3
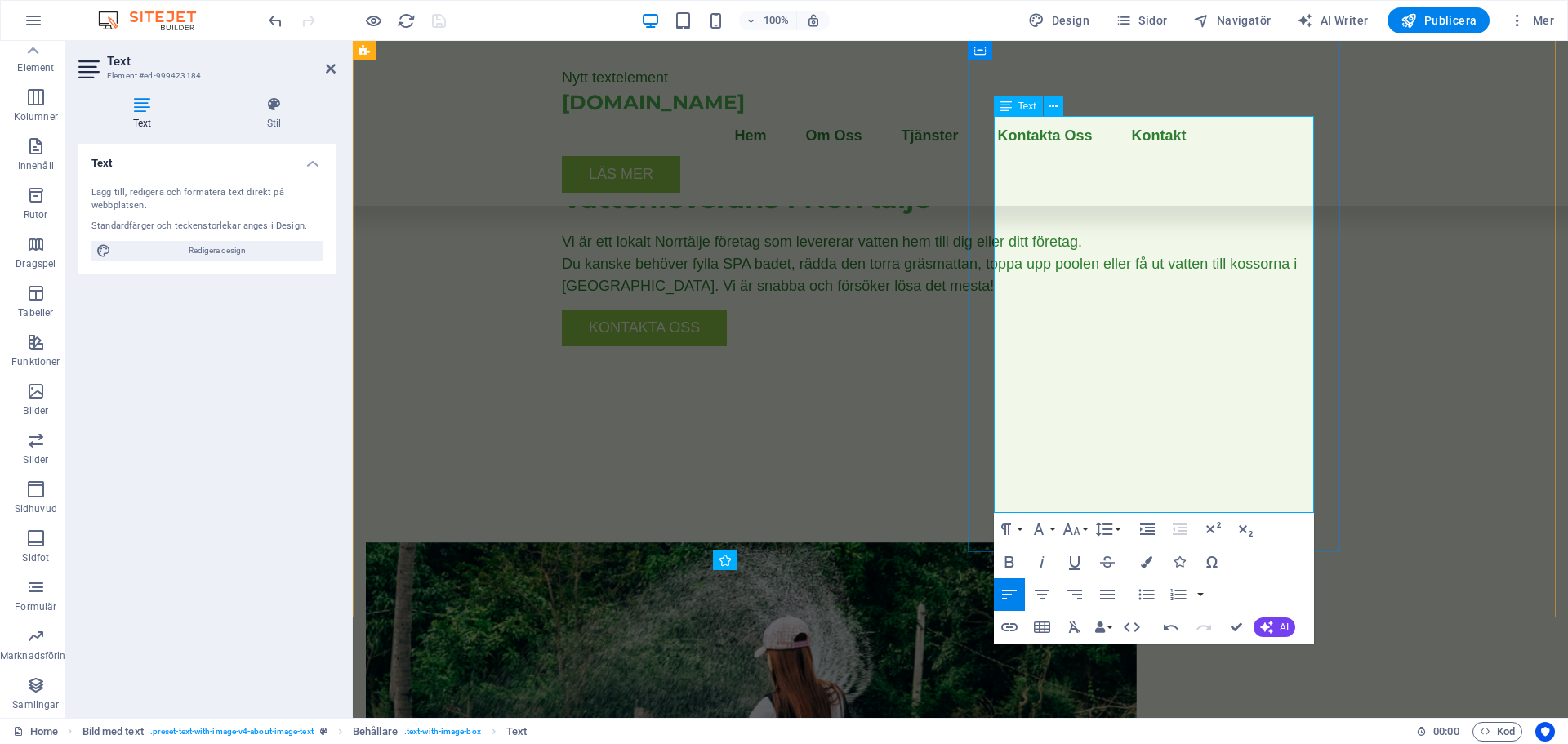
scroll to position [1606, 4]
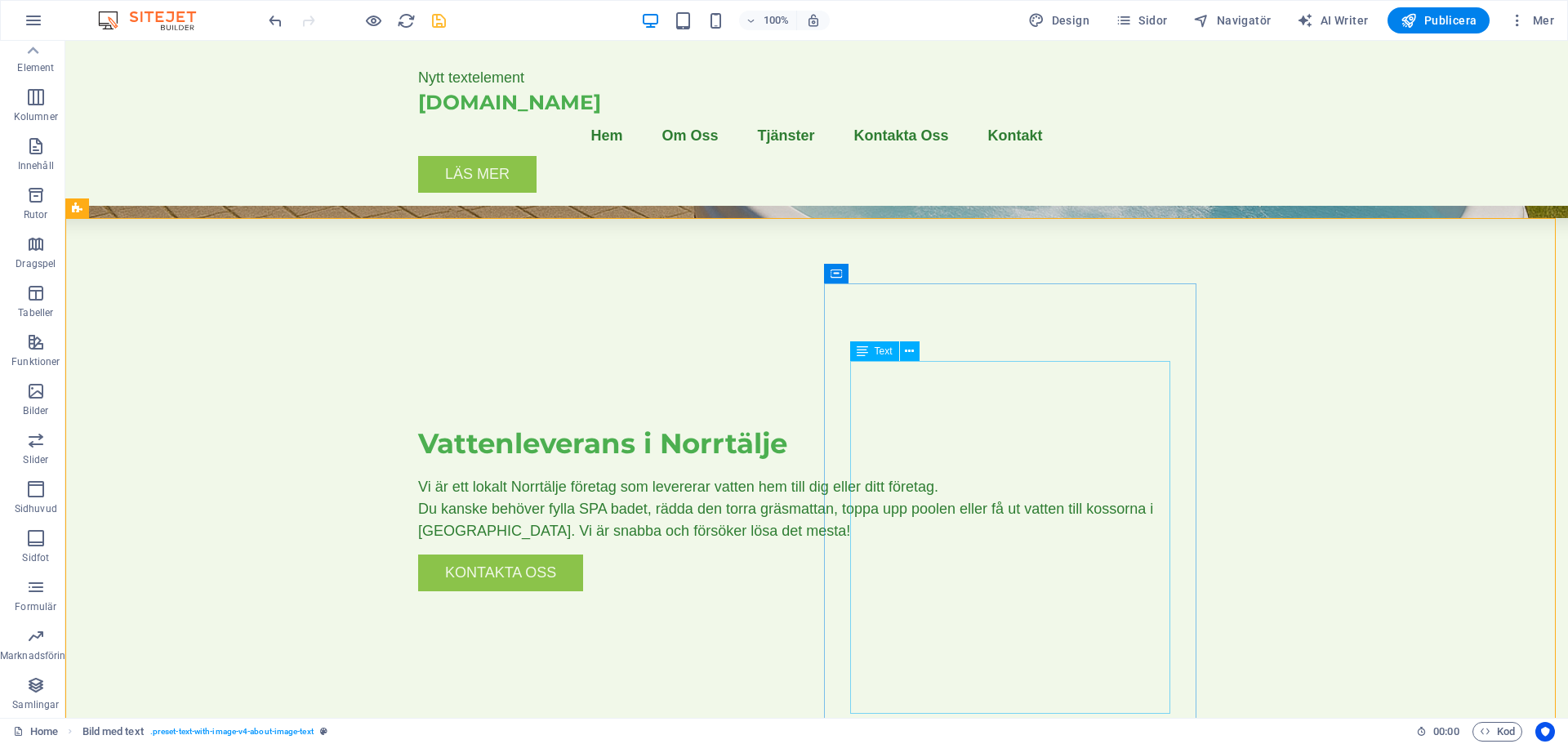
scroll to position [0, 0]
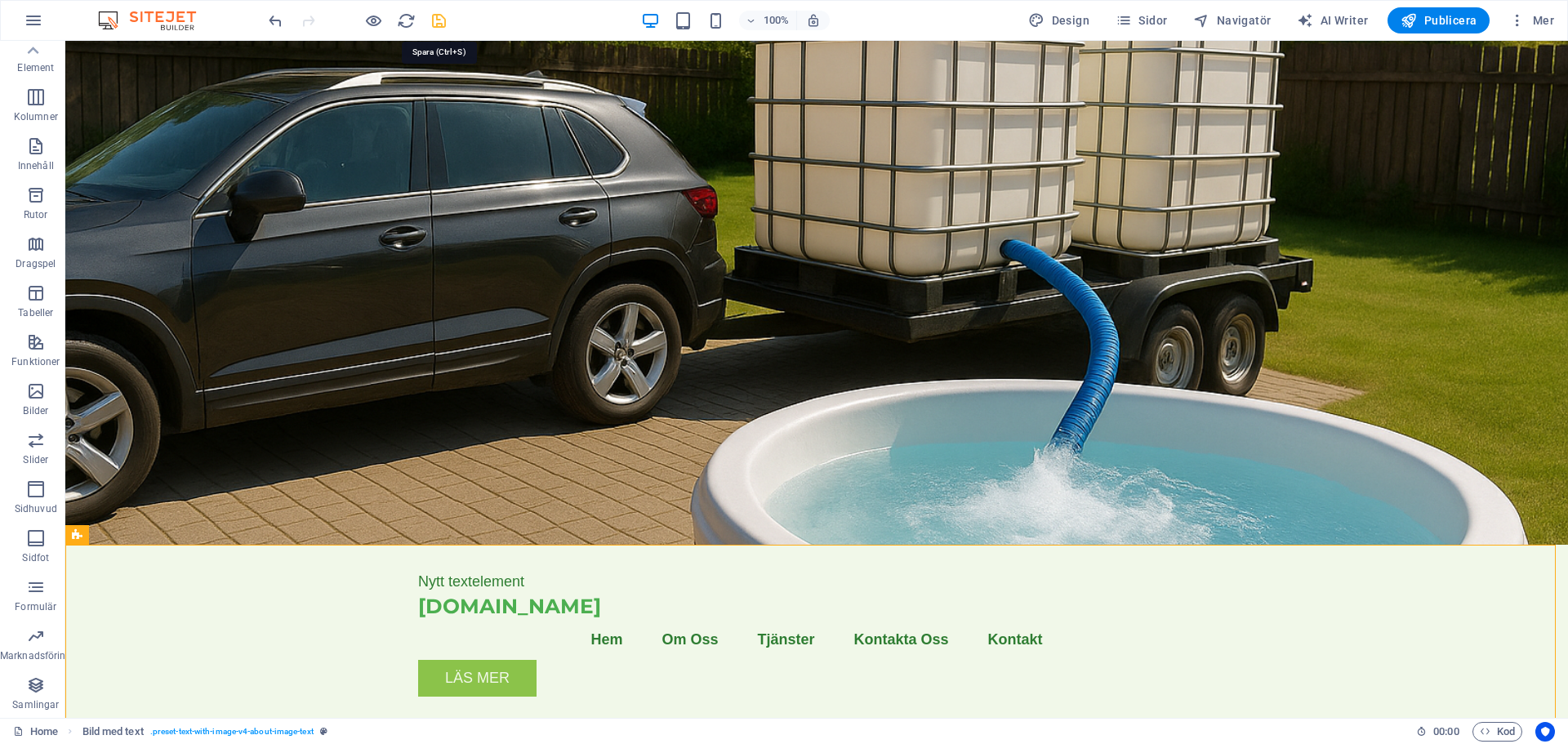
click at [438, 21] on icon "save" at bounding box center [439, 21] width 19 height 19
checkbox input "false"
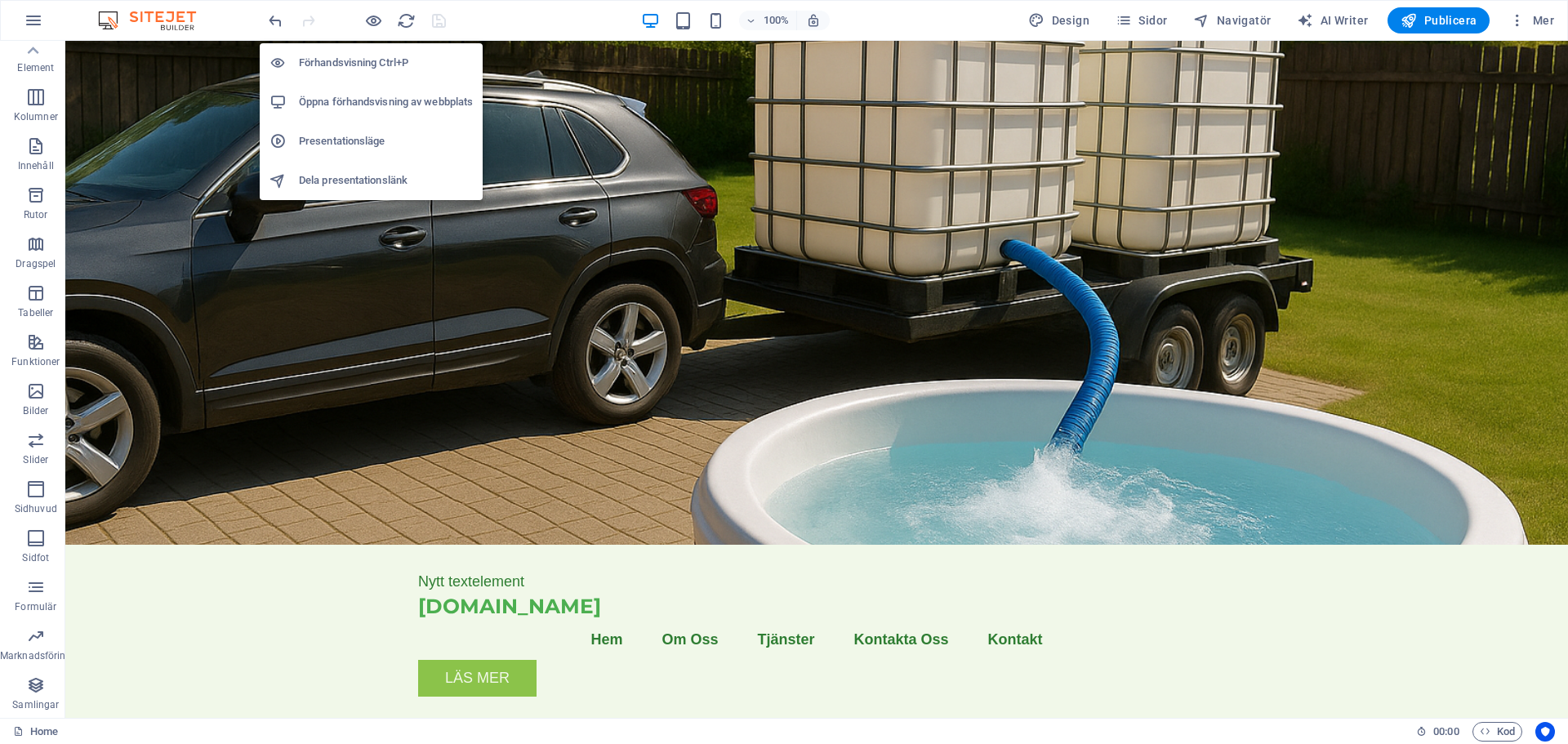
click at [367, 58] on h6 "Förhandsvisning Ctrl+P" at bounding box center [386, 63] width 174 height 20
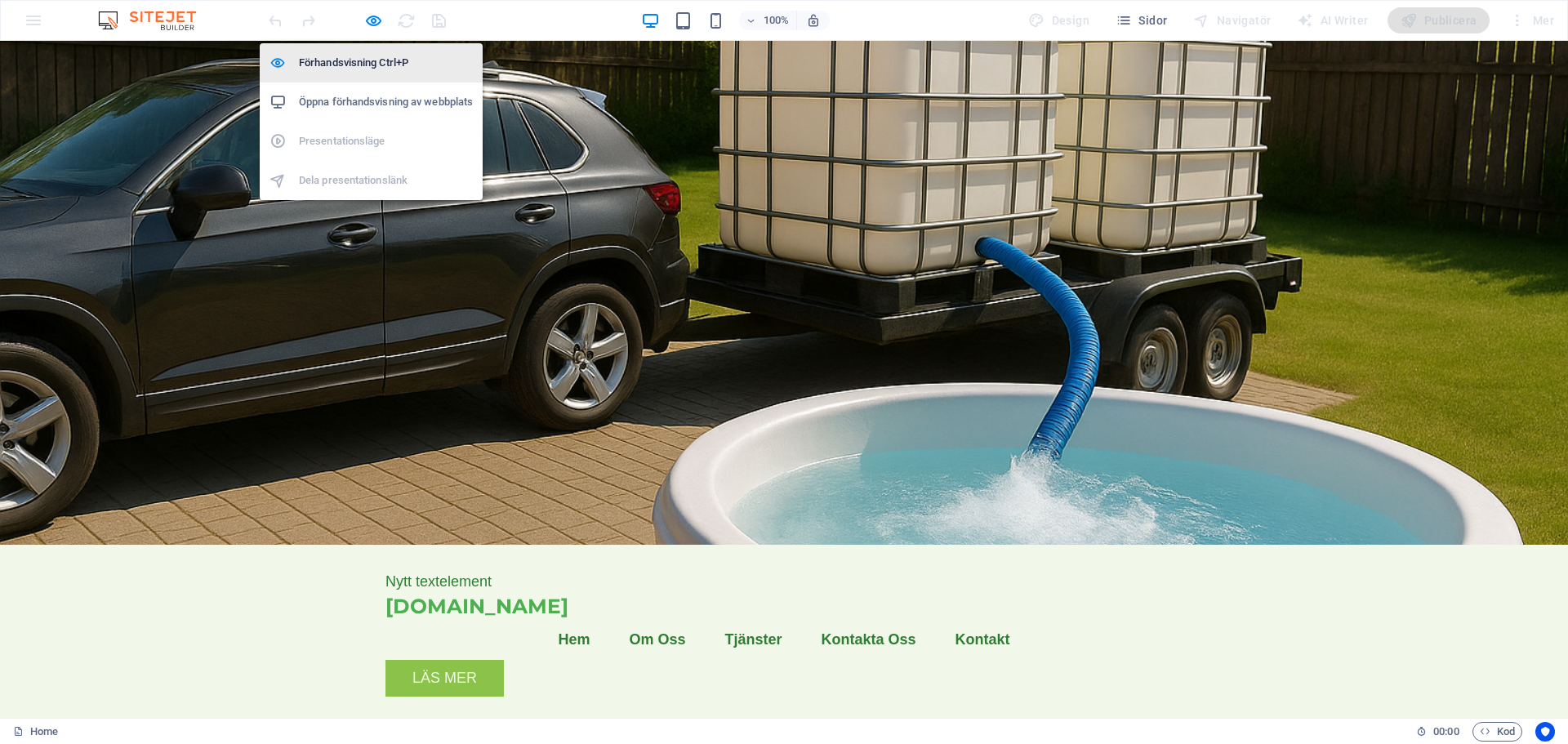
click at [376, 60] on h6 "Förhandsvisning Ctrl+P" at bounding box center [386, 63] width 174 height 20
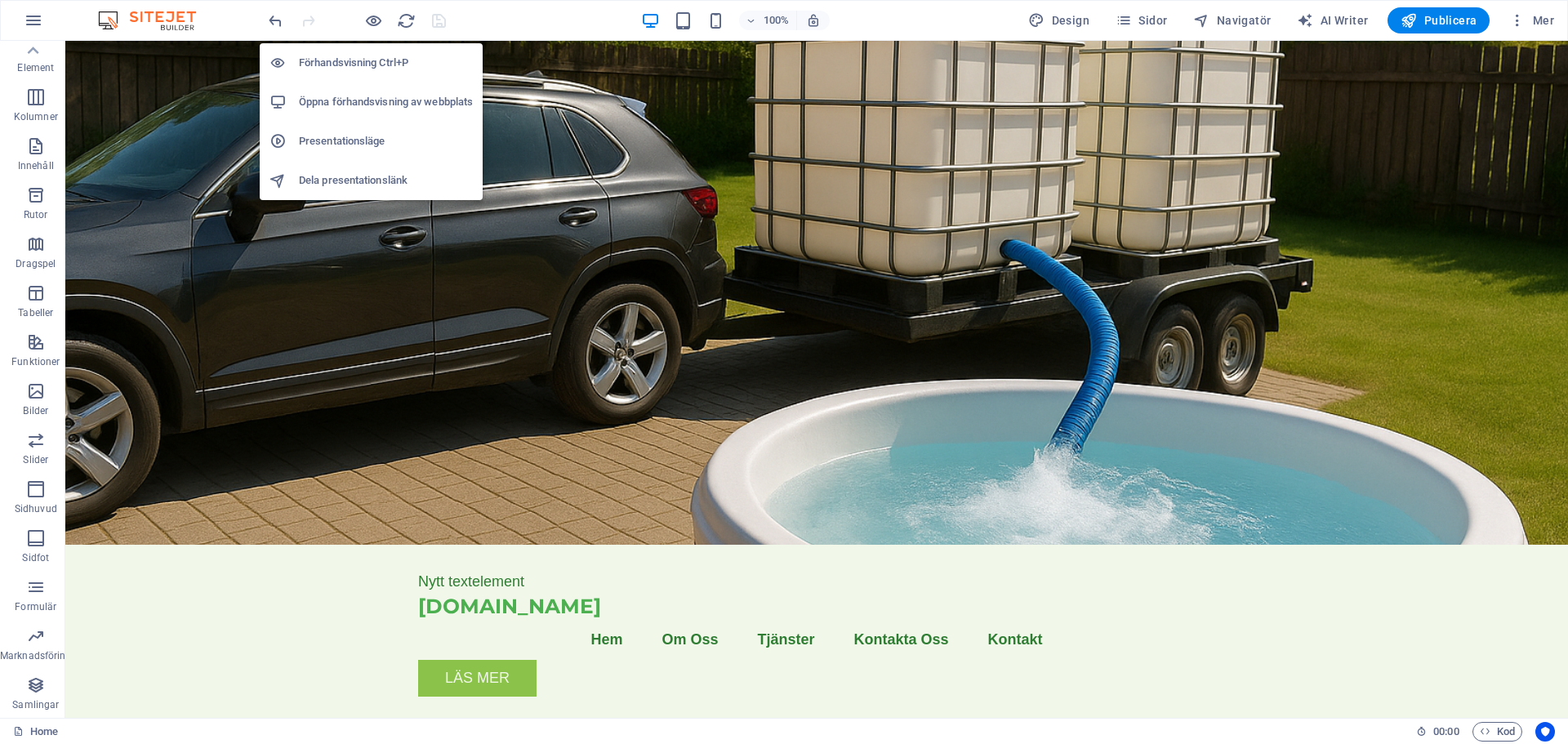
click at [376, 60] on h6 "Förhandsvisning Ctrl+P" at bounding box center [386, 63] width 174 height 20
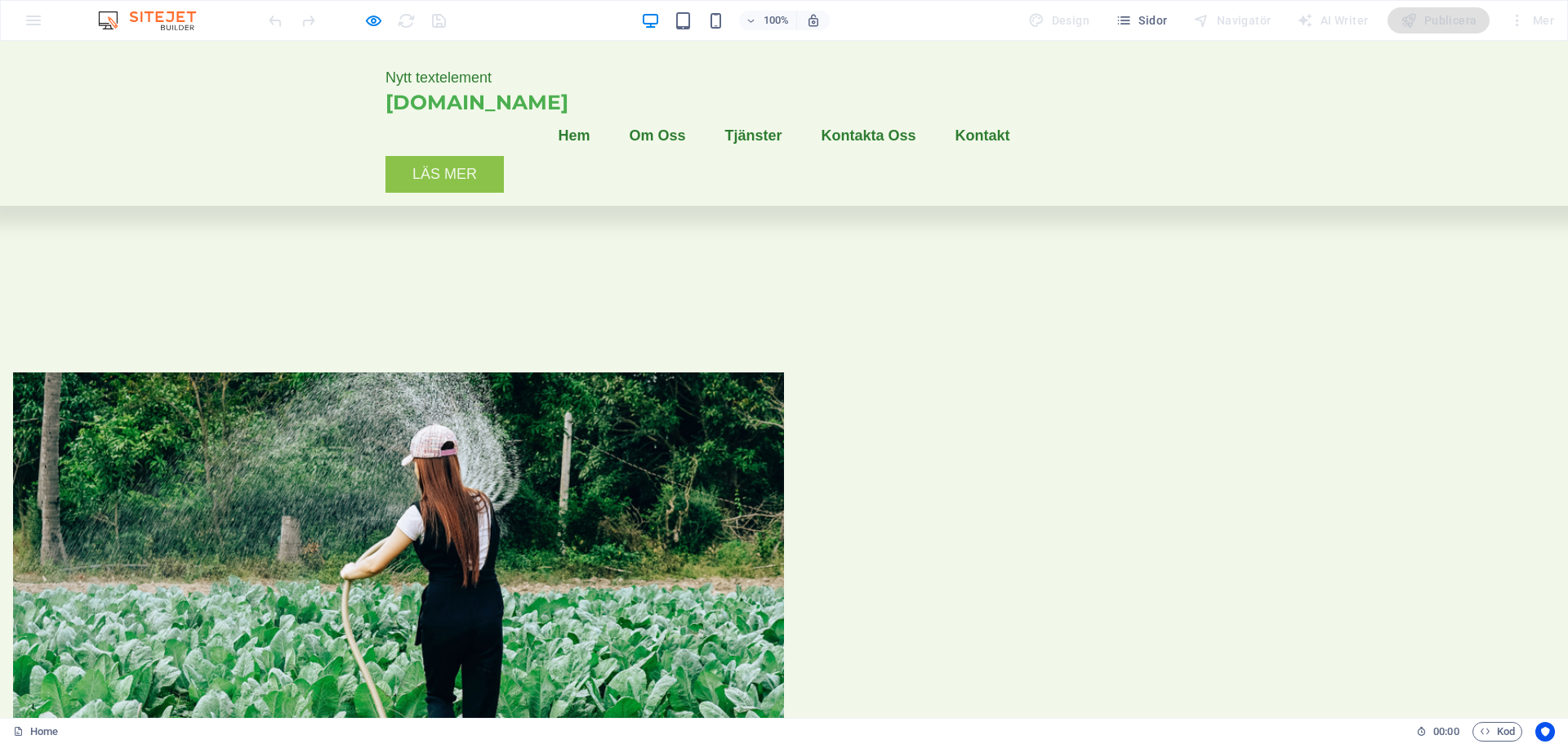
scroll to position [980, 0]
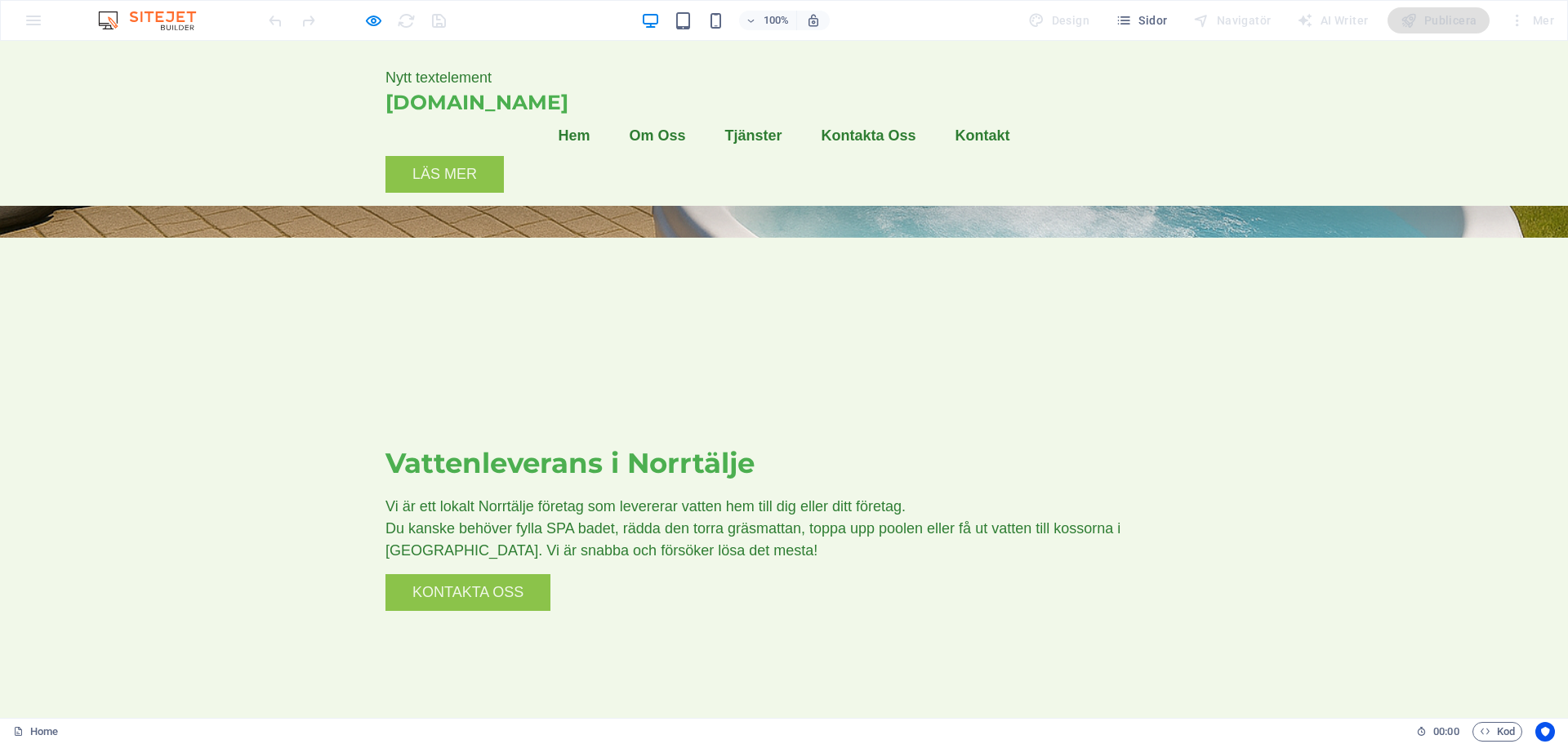
scroll to position [327, 0]
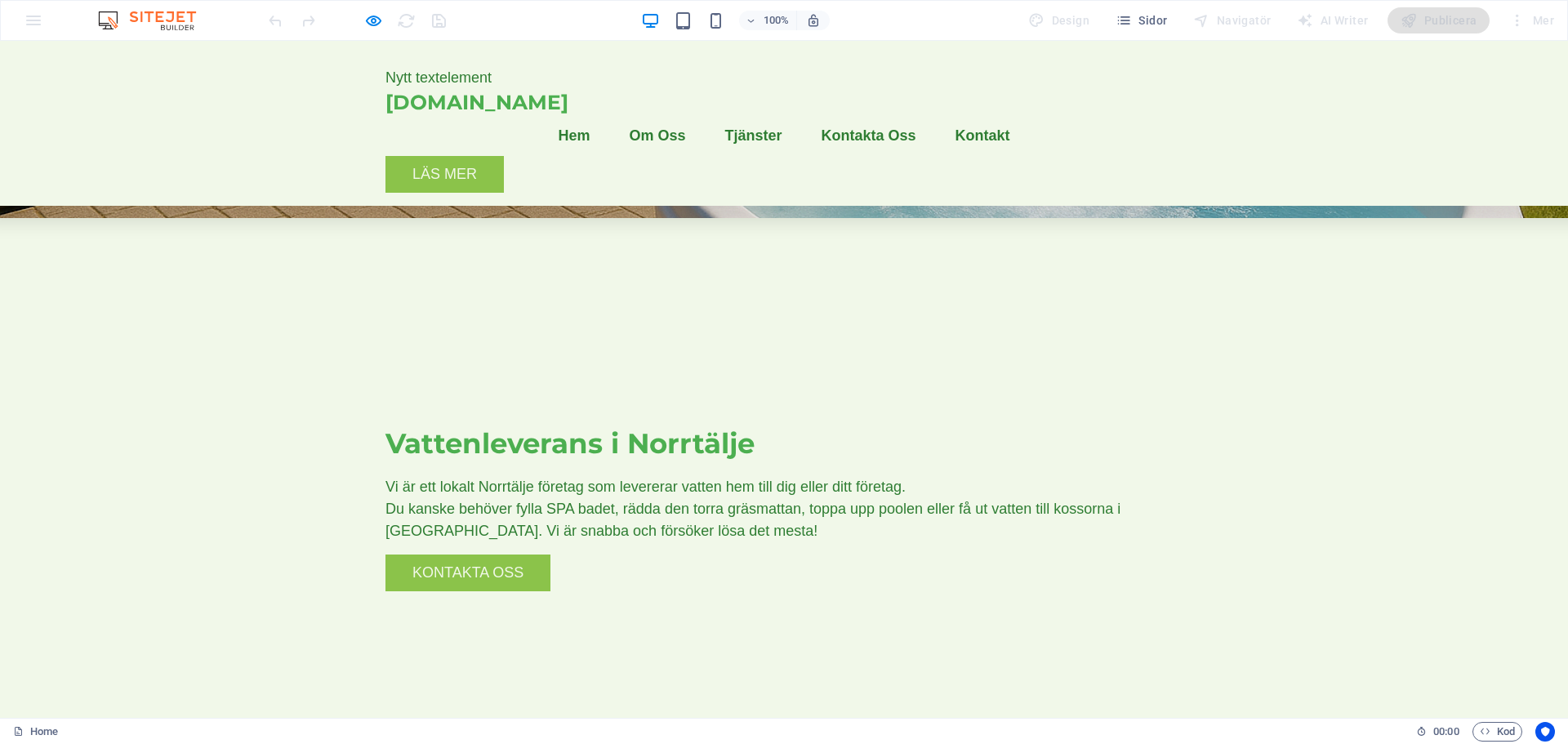
click at [677, 115] on link "Om Oss" at bounding box center [657, 136] width 82 height 41
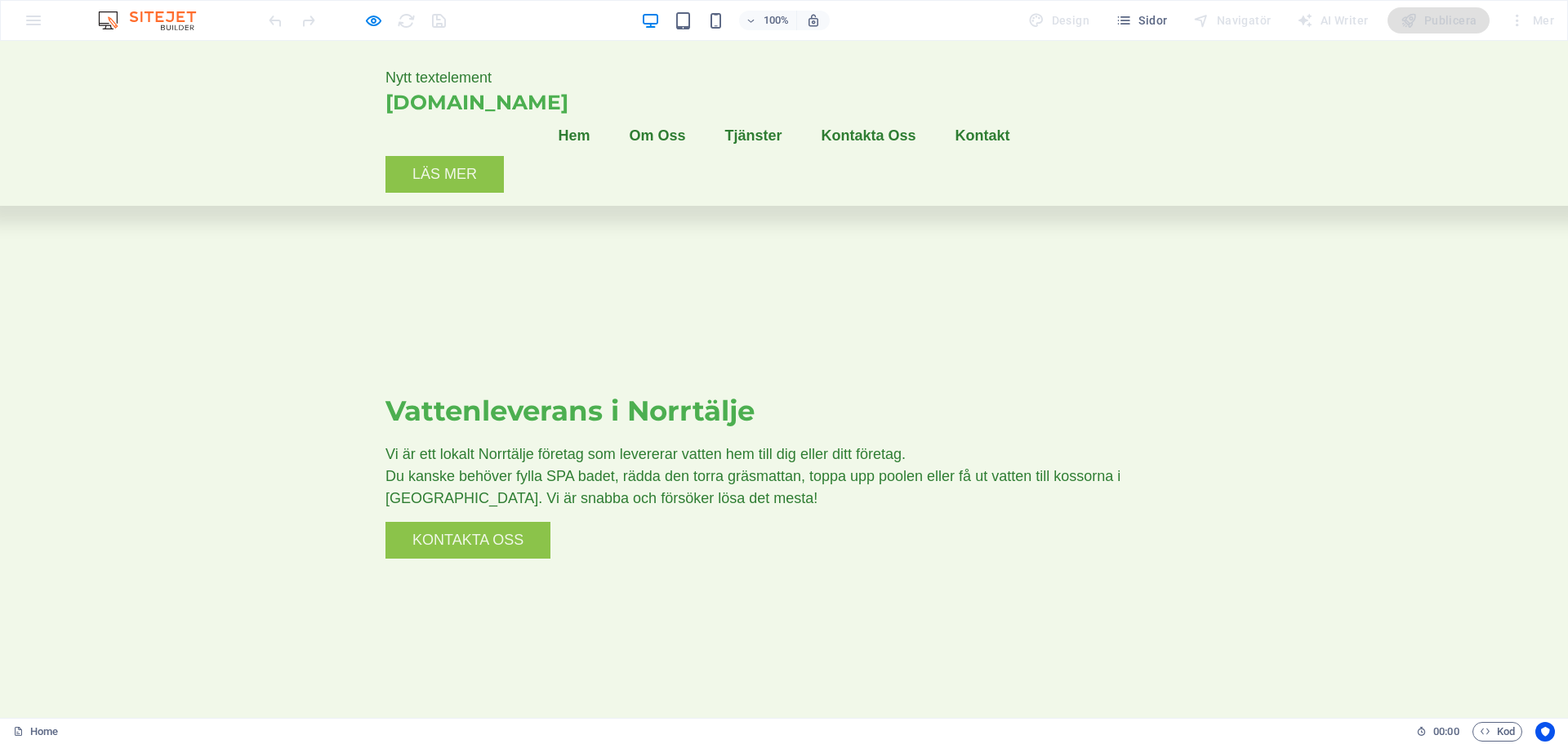
scroll to position [389, 0]
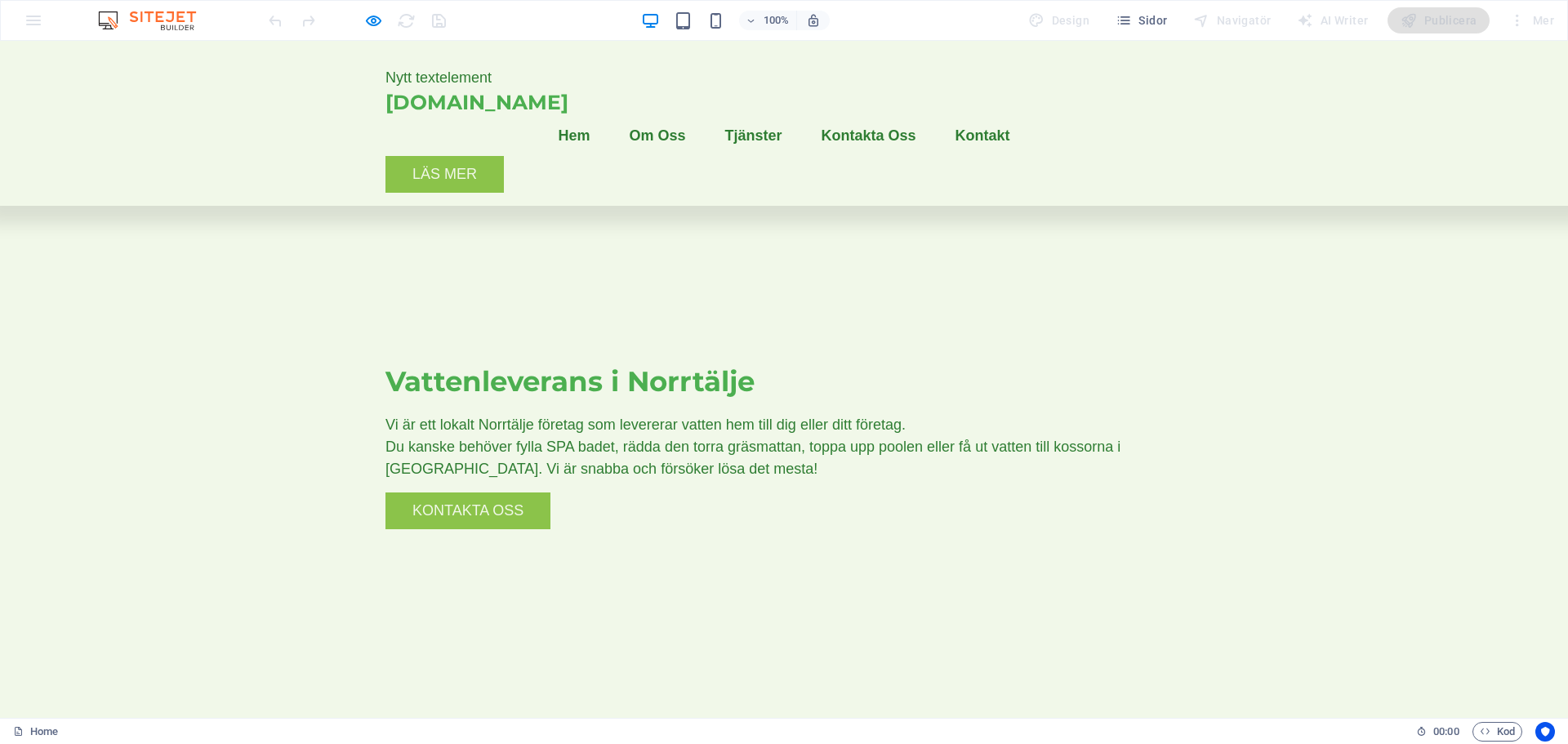
click at [773, 115] on link "Tjänster" at bounding box center [752, 136] width 83 height 41
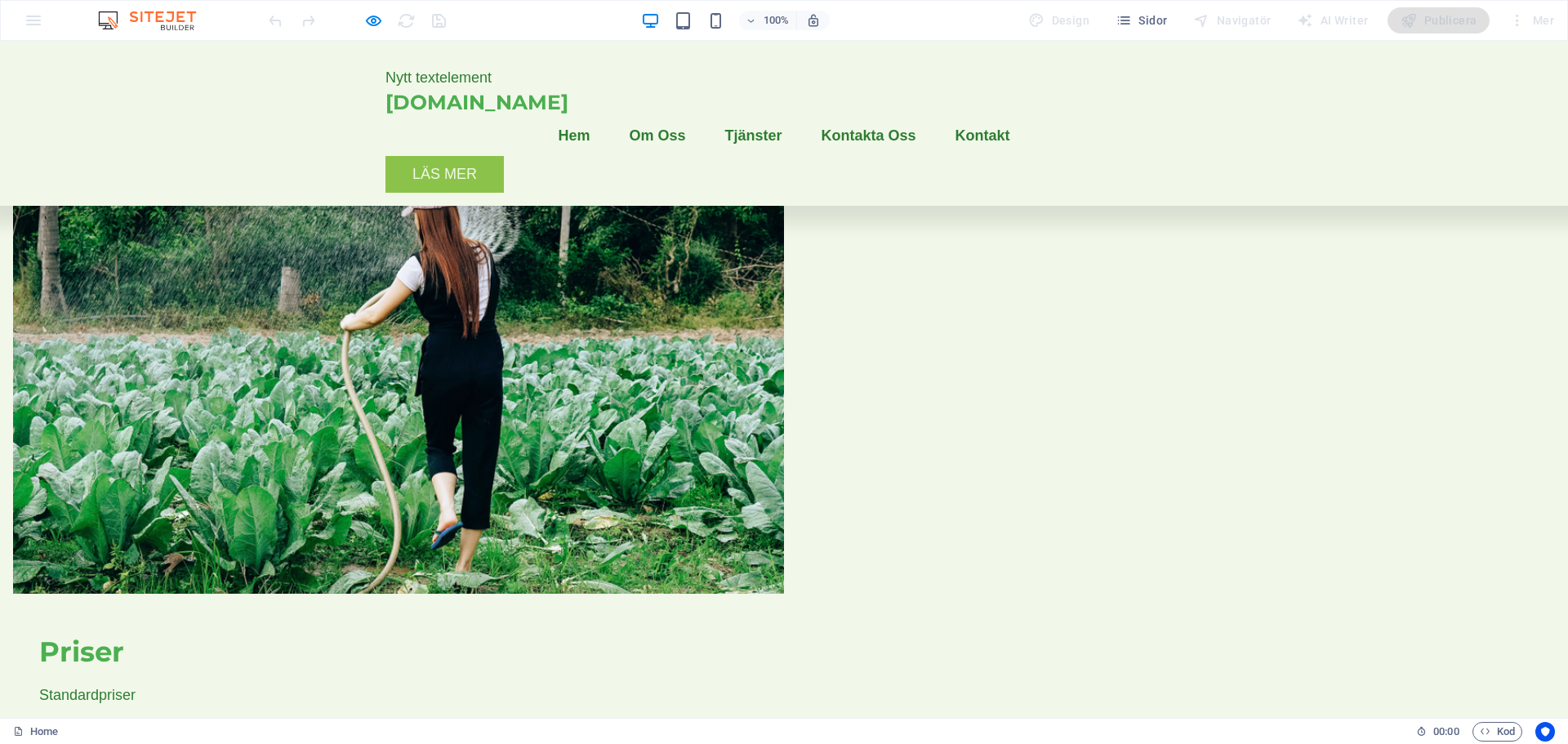
scroll to position [1002, 0]
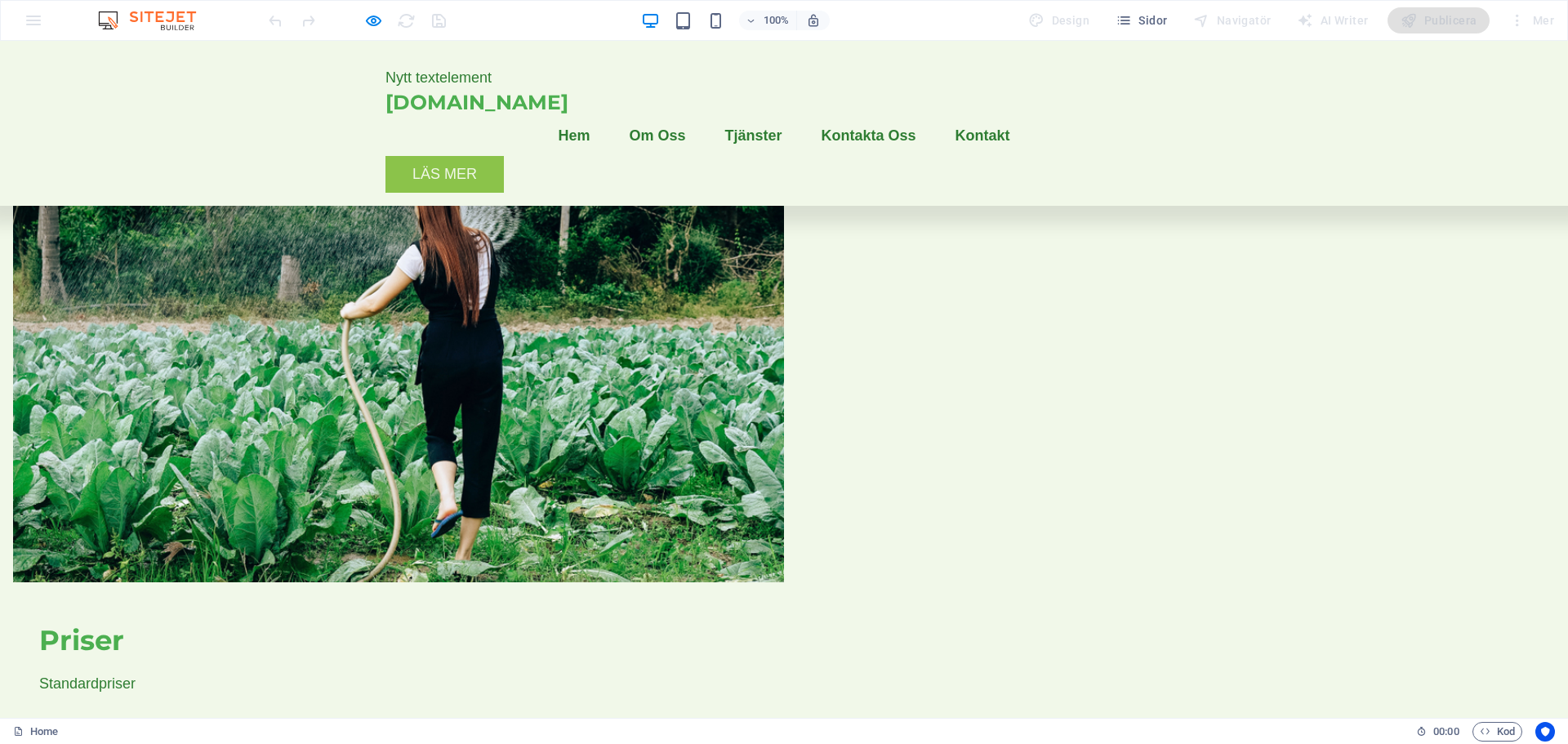
click at [897, 115] on link "Kontakta Oss" at bounding box center [868, 136] width 121 height 41
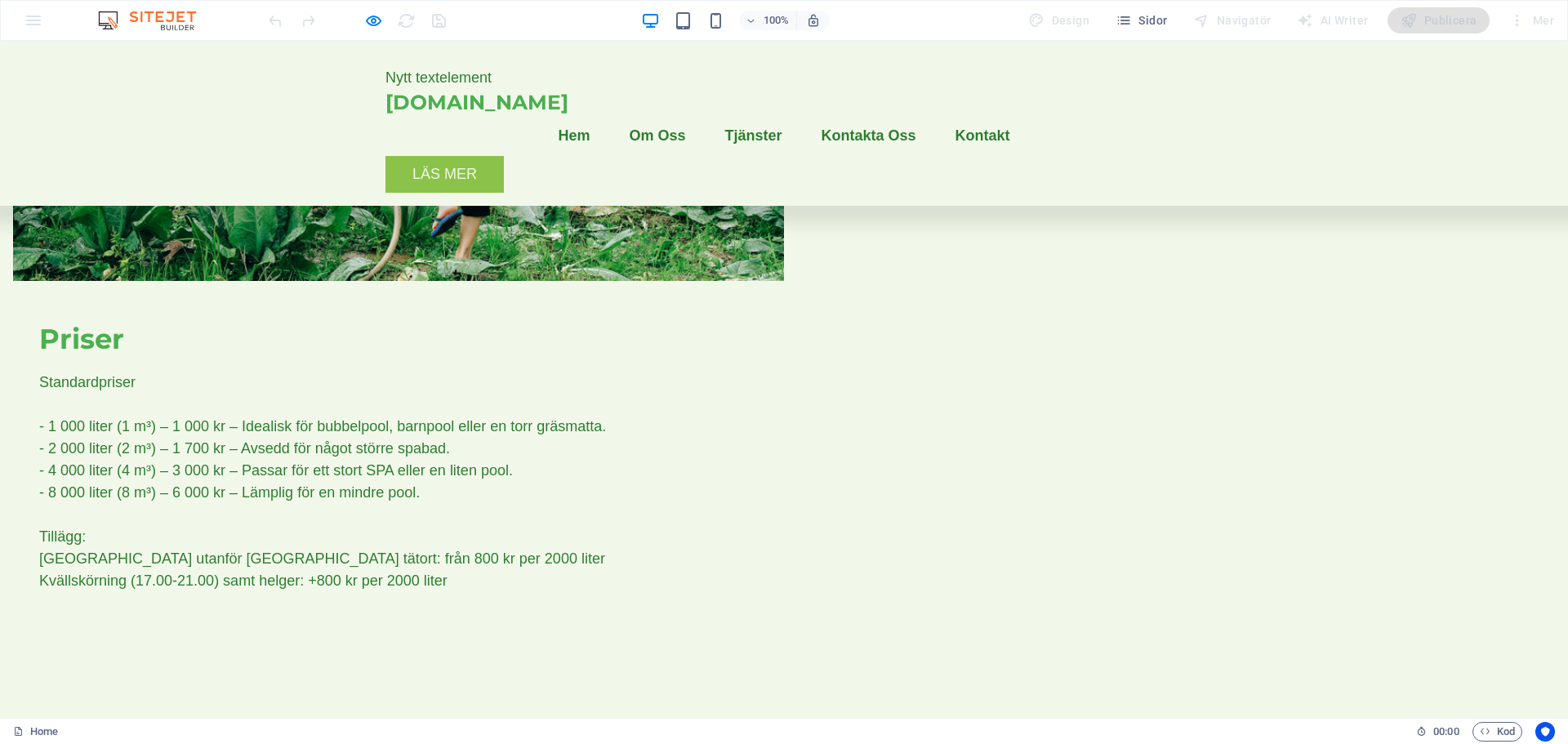
scroll to position [1305, 0]
click at [998, 115] on link "Kontakt" at bounding box center [983, 136] width 81 height 41
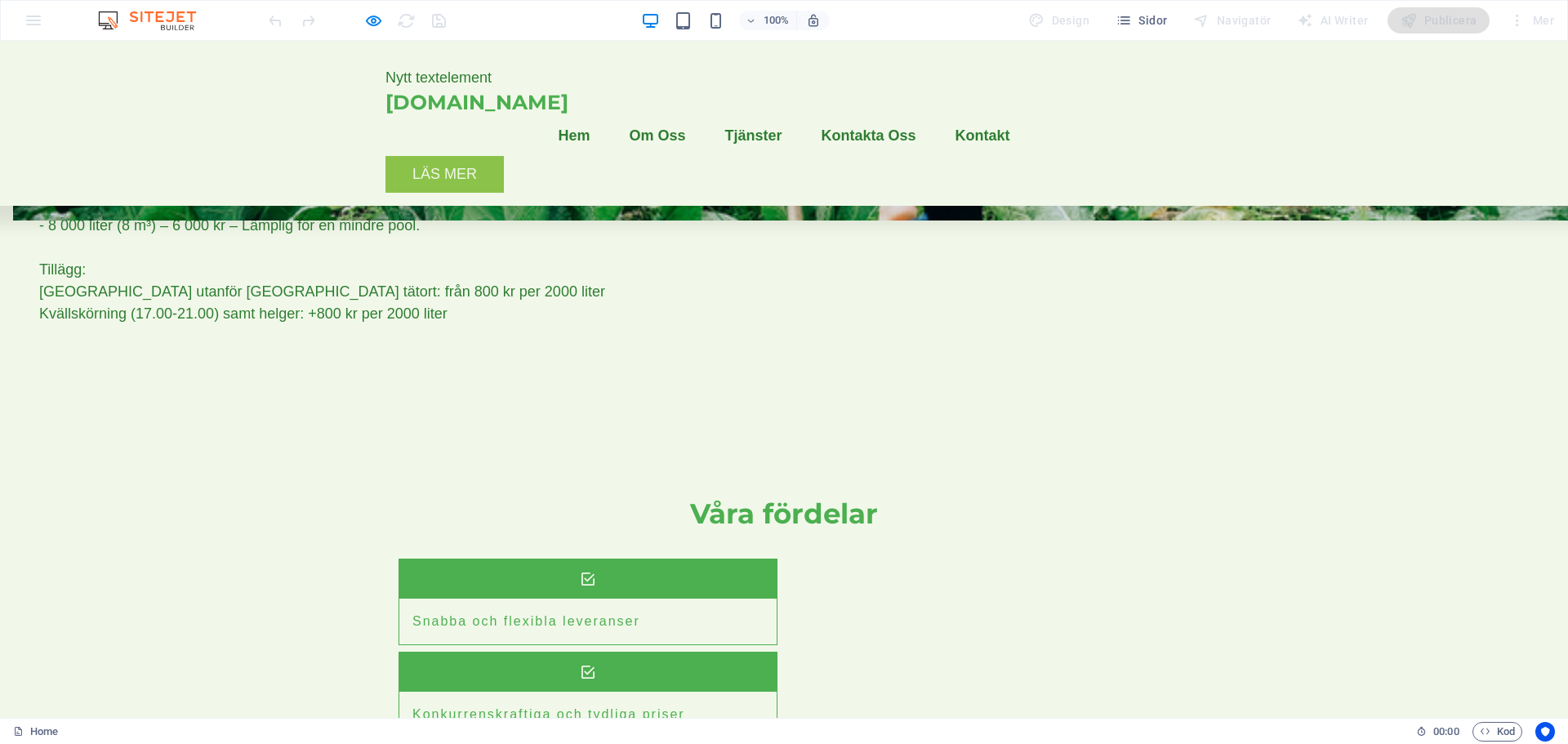
scroll to position [1572, 0]
click at [504, 156] on link "Läs mer" at bounding box center [445, 174] width 119 height 36
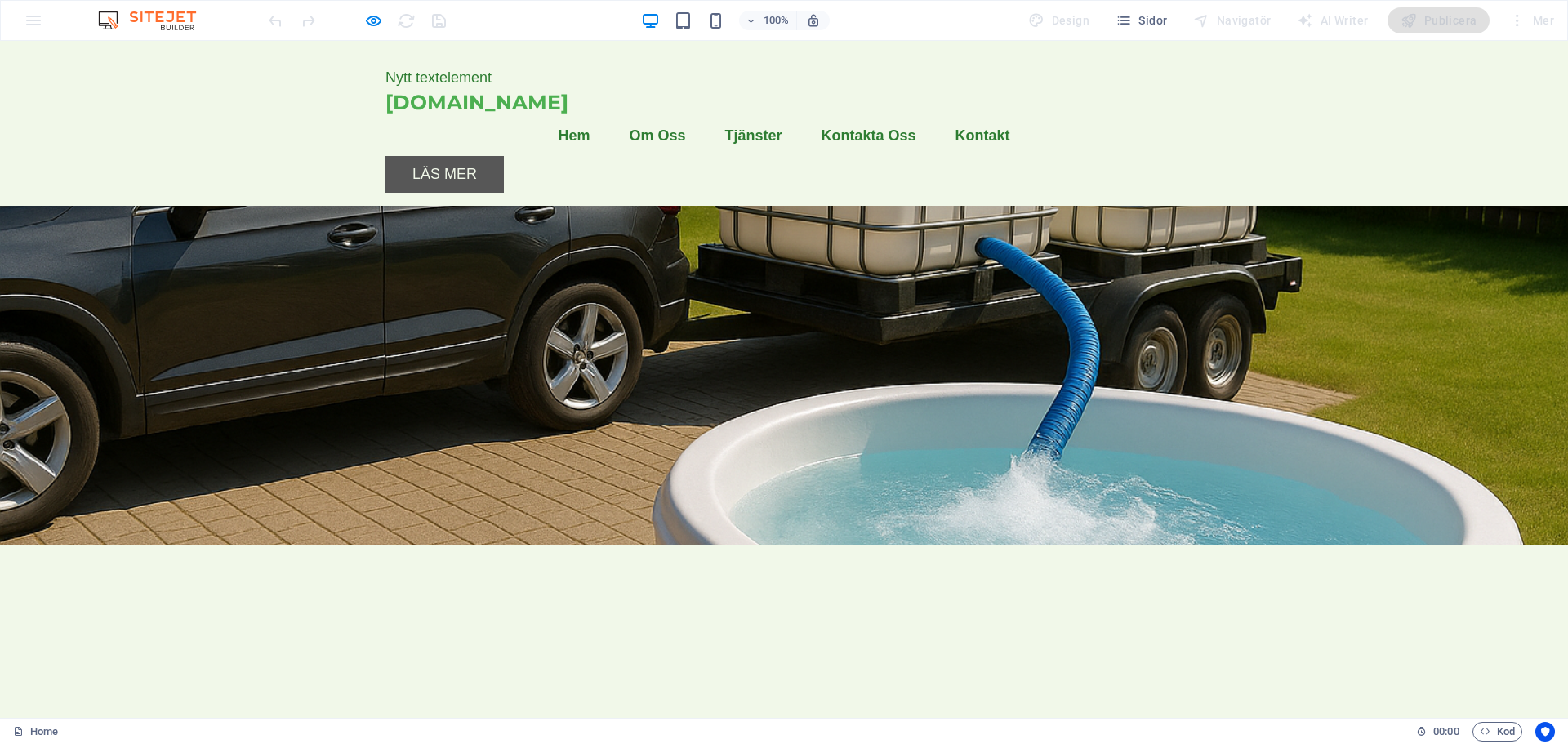
scroll to position [102, 0]
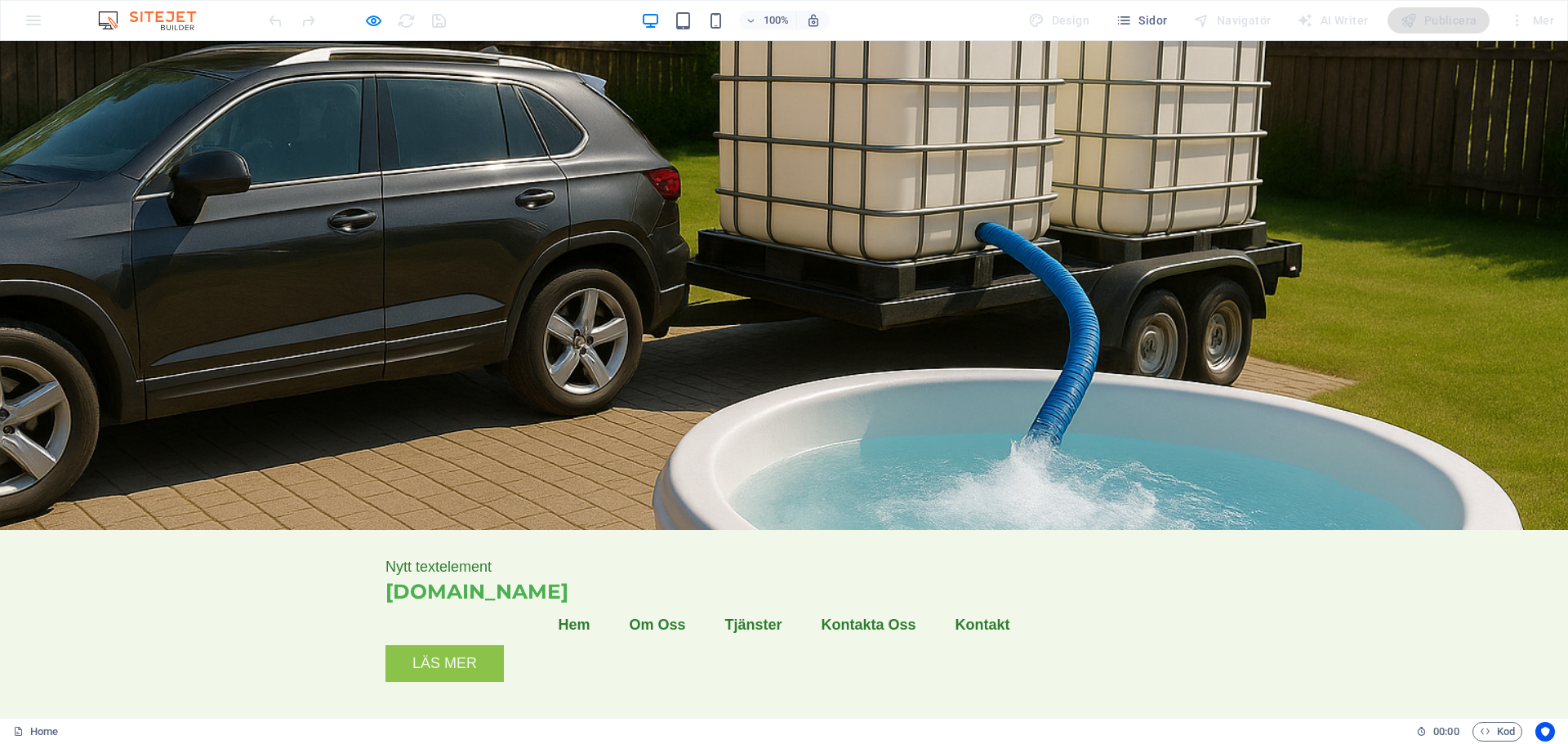
scroll to position [0, 0]
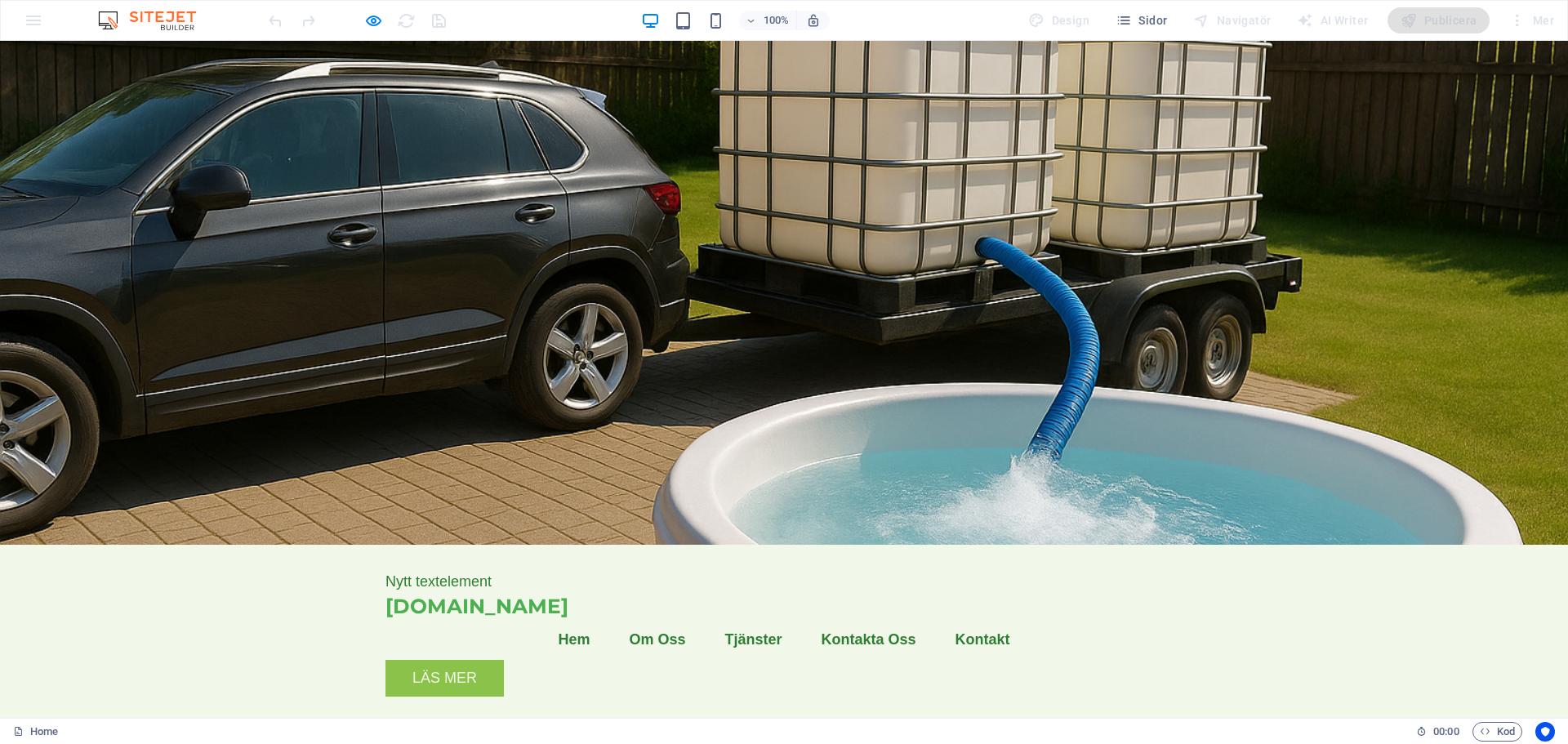
click at [900, 620] on link "Kontakta Oss" at bounding box center [868, 640] width 121 height 41
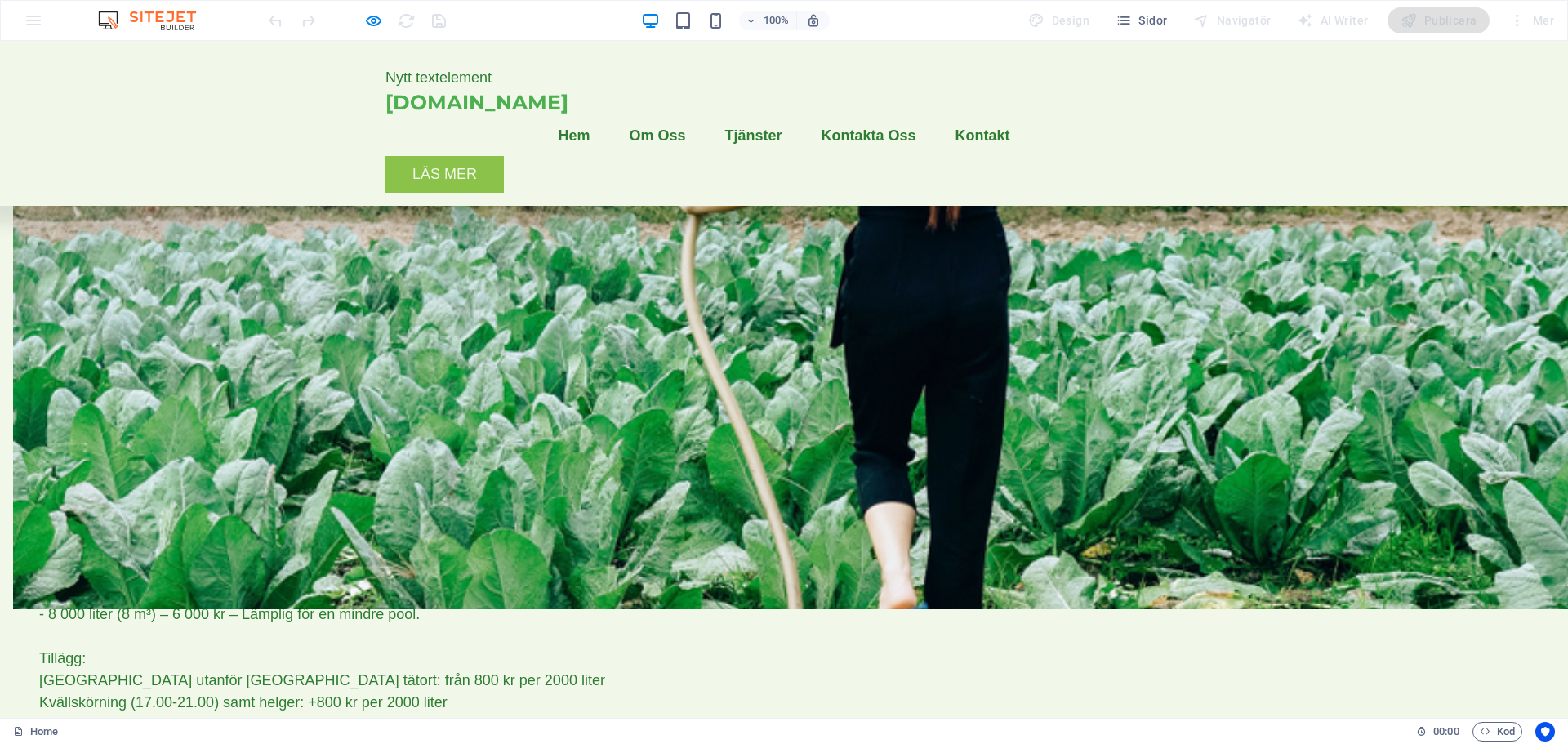
scroll to position [1060, 0]
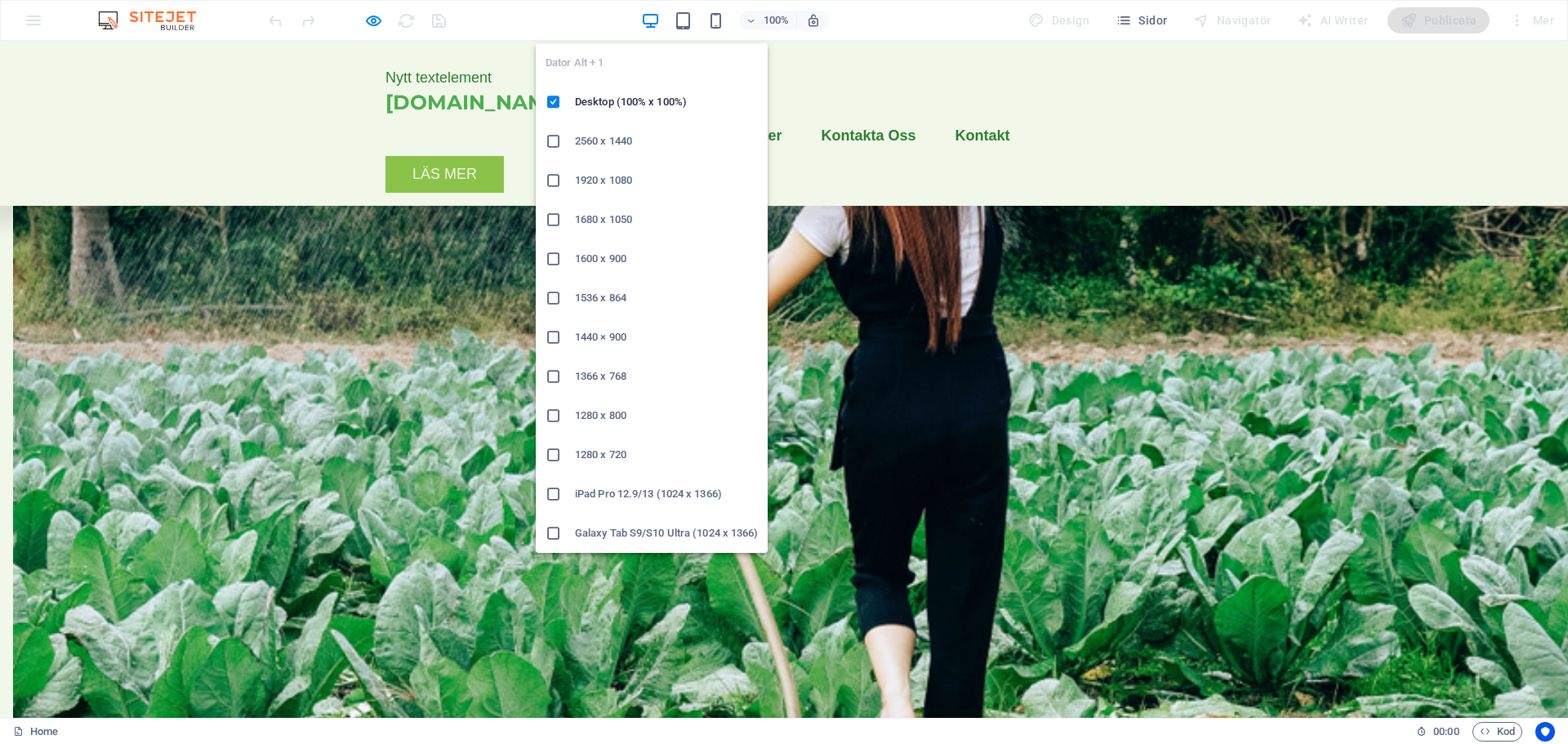
click at [654, 19] on icon "button" at bounding box center [650, 21] width 19 height 19
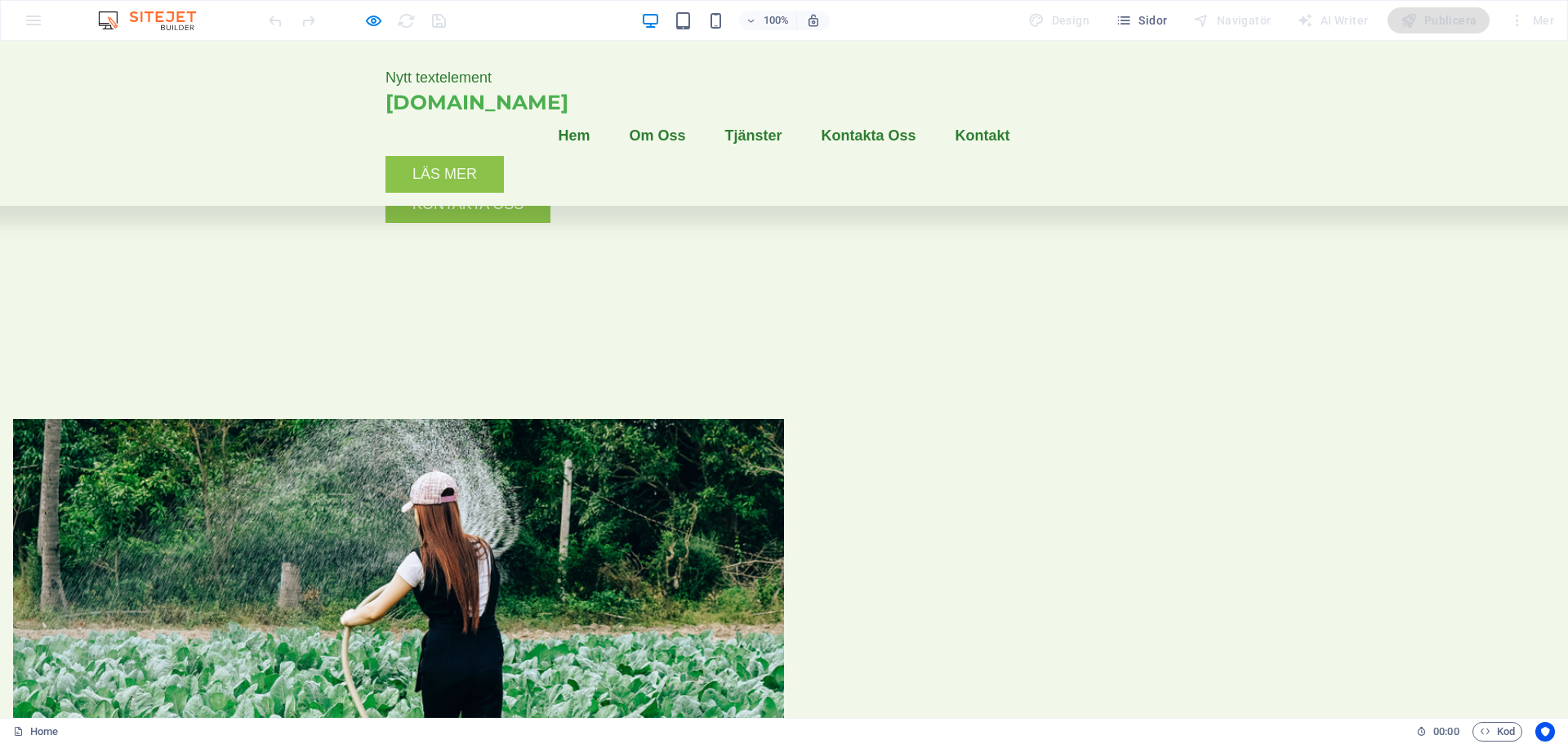
scroll to position [569, 0]
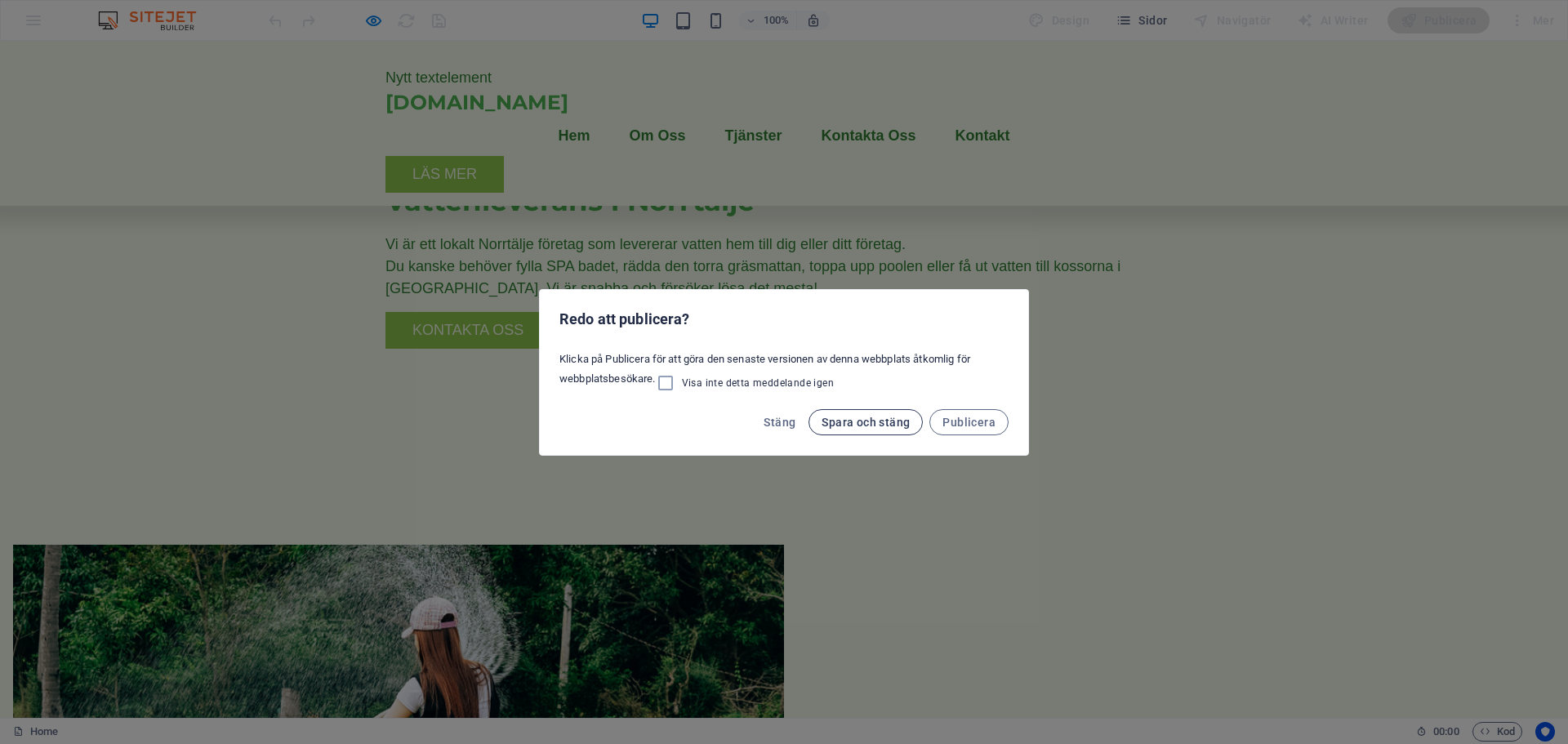
click at [877, 423] on span "Spara och stäng" at bounding box center [865, 422] width 88 height 13
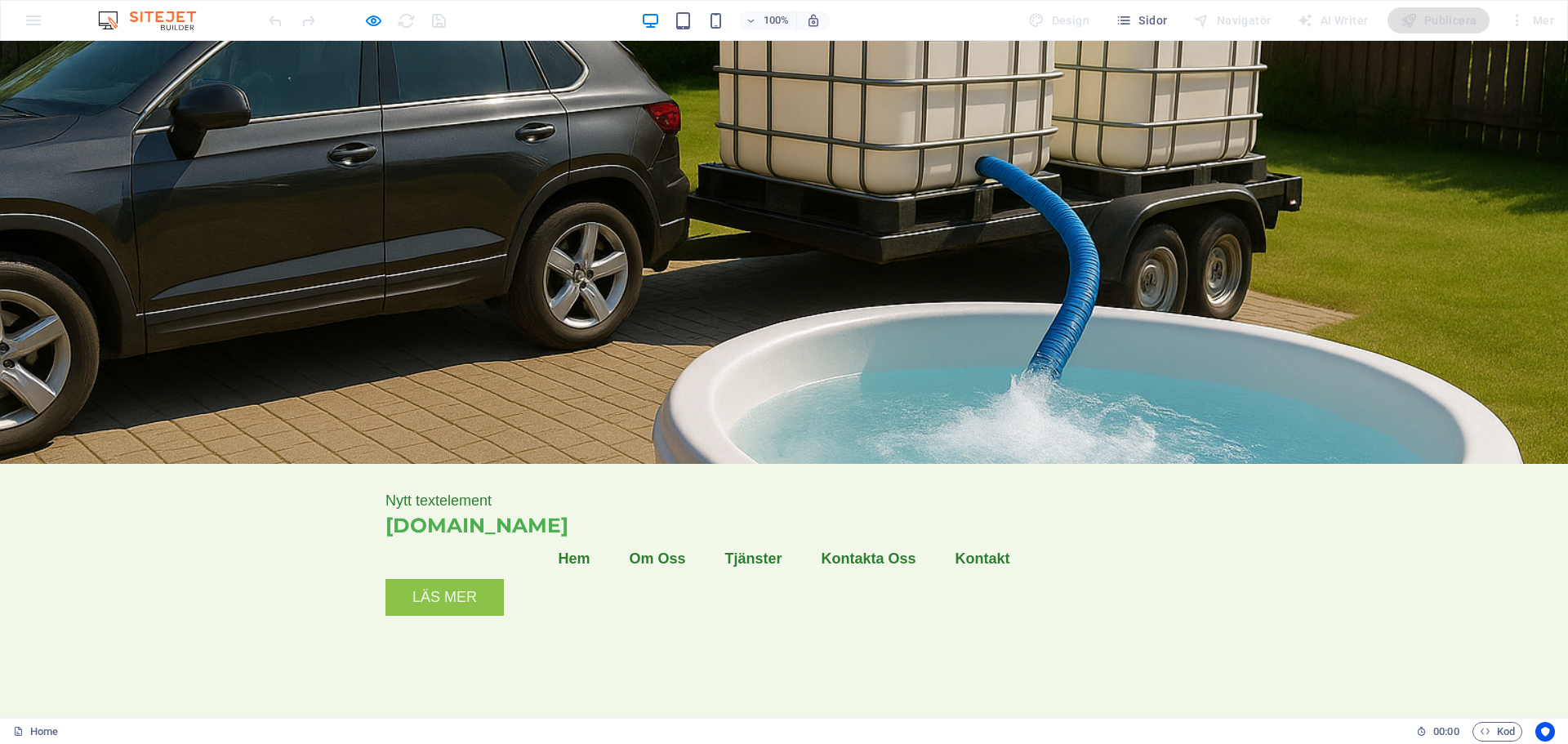
scroll to position [0, 0]
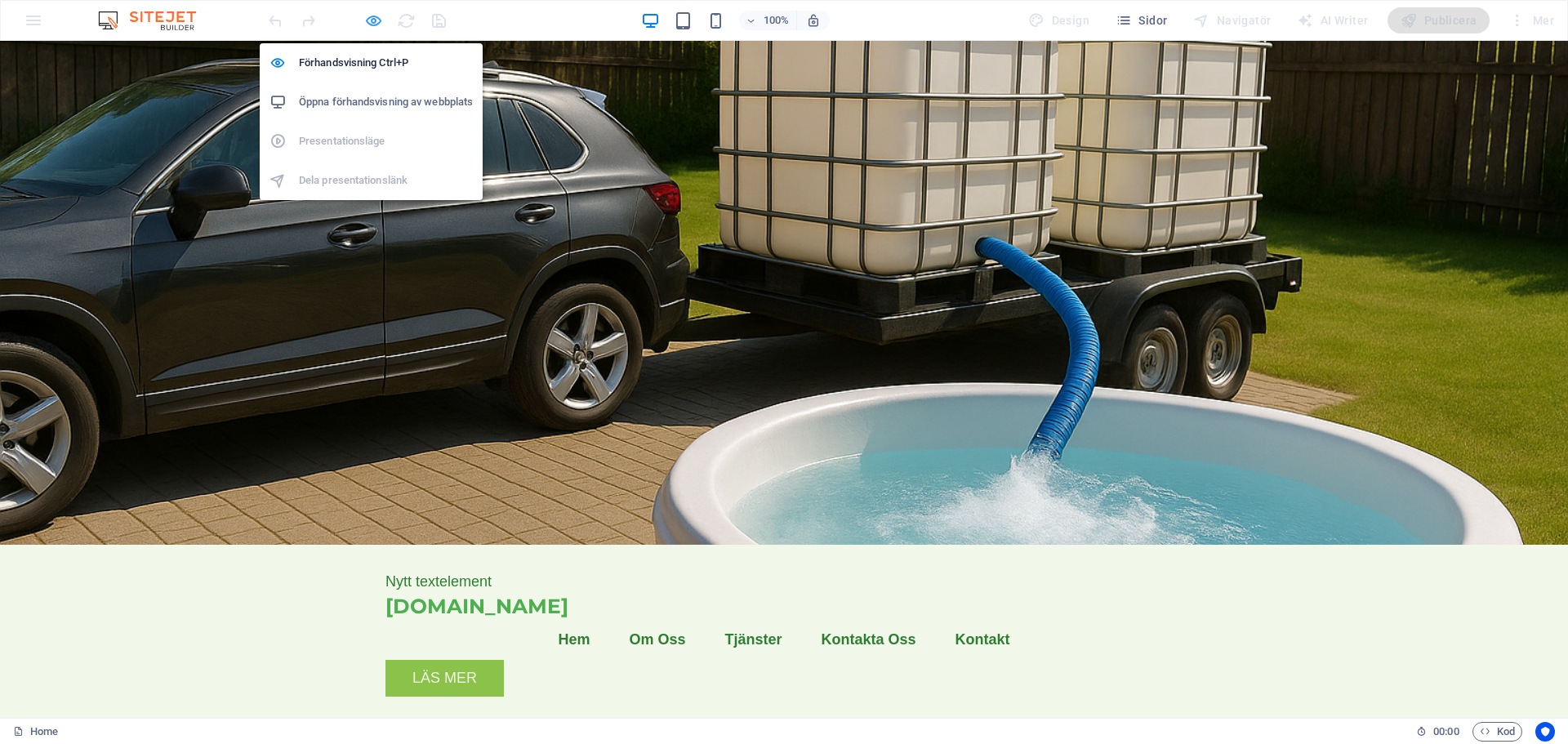
click at [372, 22] on icon "button" at bounding box center [374, 21] width 19 height 19
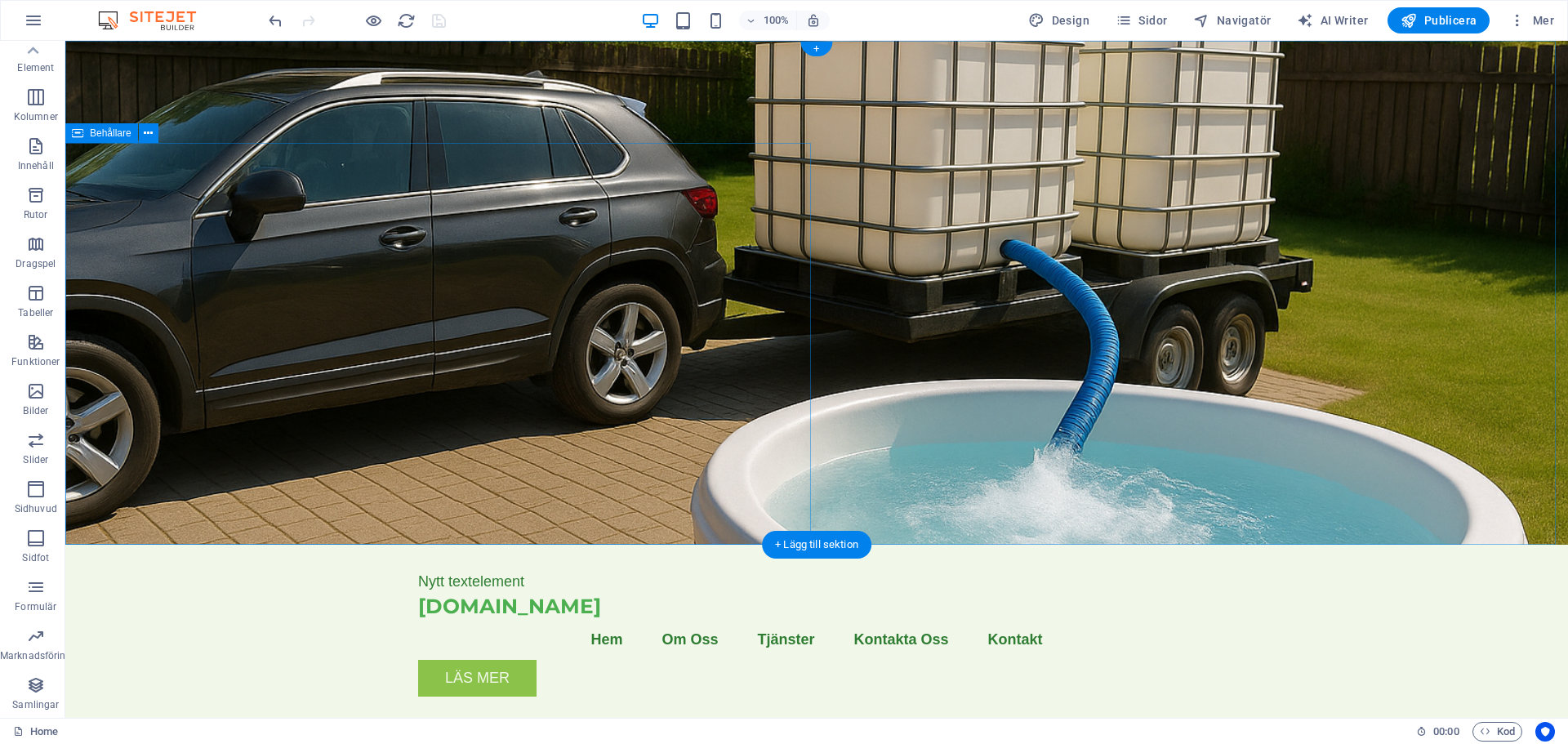
click at [636, 620] on nav "Hem Om Oss Tjänster Kontakta Oss Kontakt" at bounding box center [817, 640] width 797 height 41
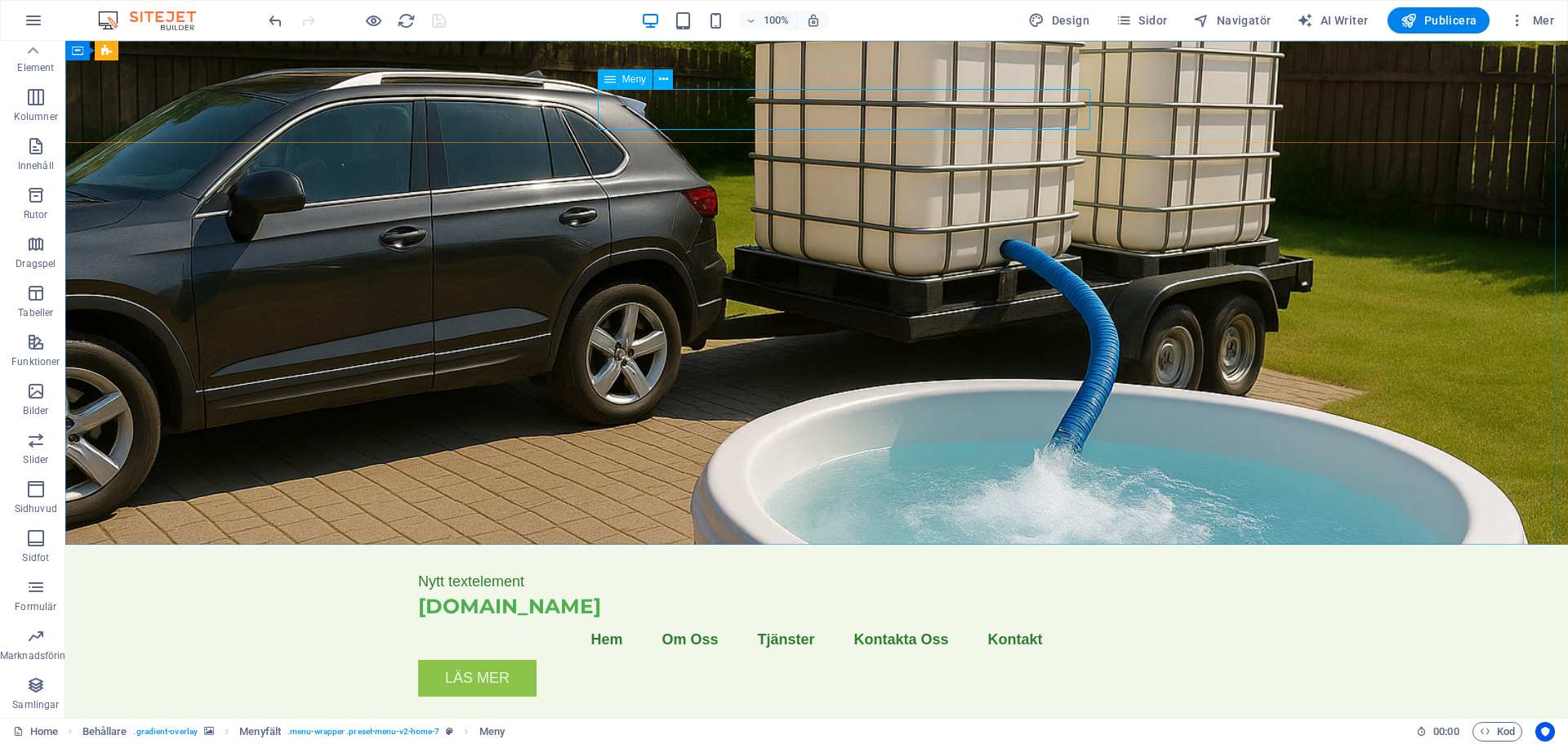
click at [633, 81] on span "Meny" at bounding box center [634, 79] width 23 height 9
click at [633, 78] on span "Meny" at bounding box center [634, 79] width 23 height 9
click at [663, 79] on icon at bounding box center [663, 79] width 9 height 17
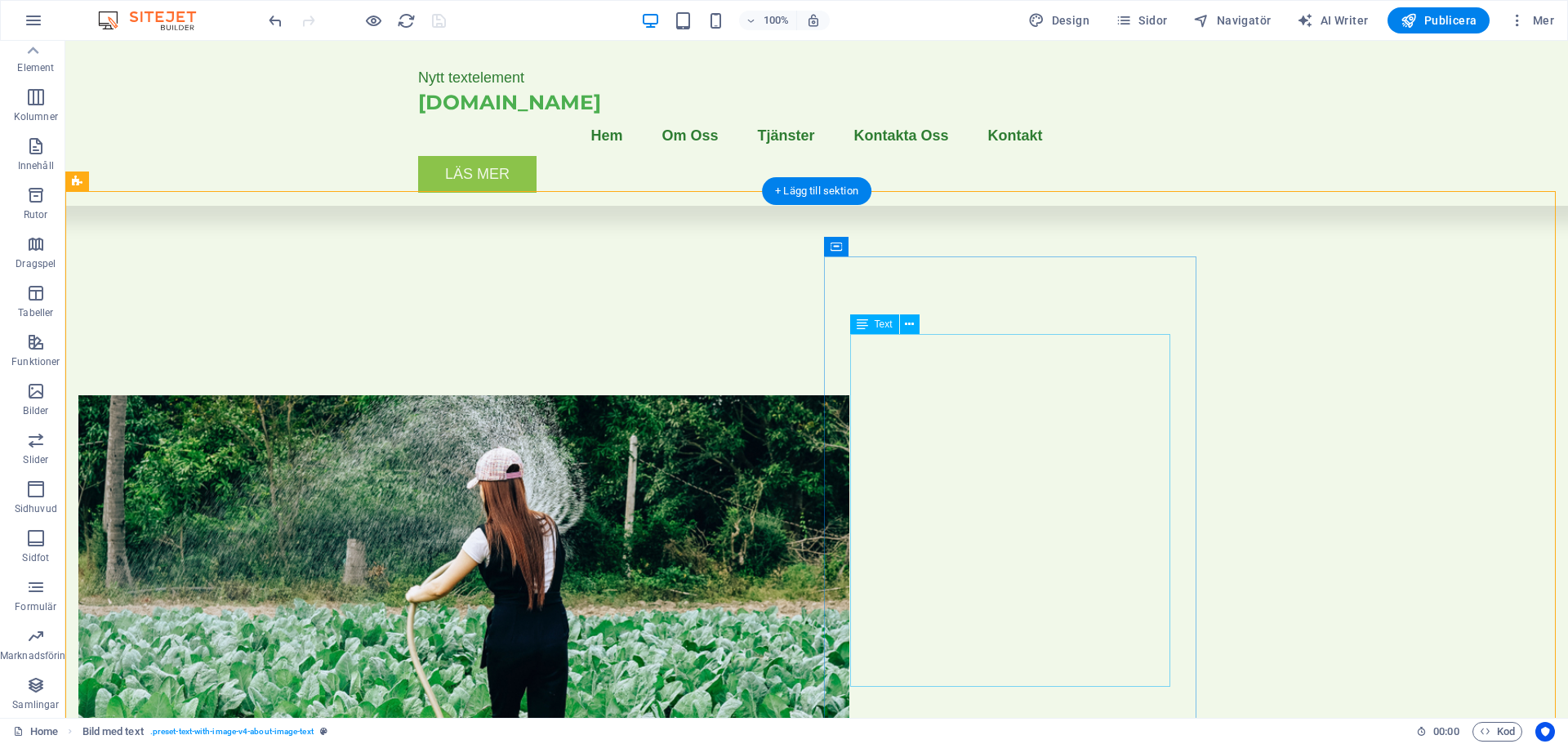
scroll to position [736, 0]
